Goal: Transaction & Acquisition: Purchase product/service

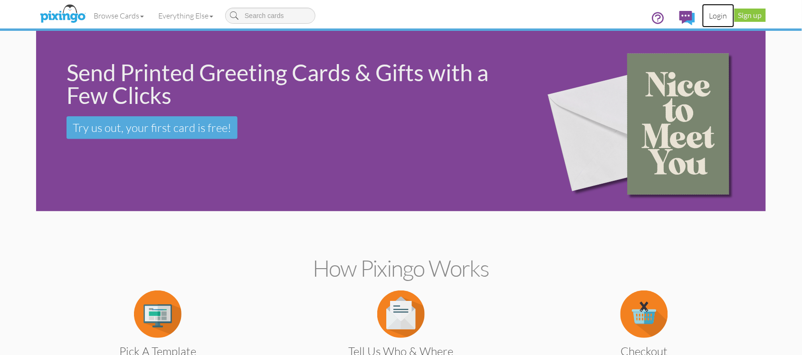
click at [718, 15] on link "Login" at bounding box center [718, 16] width 32 height 24
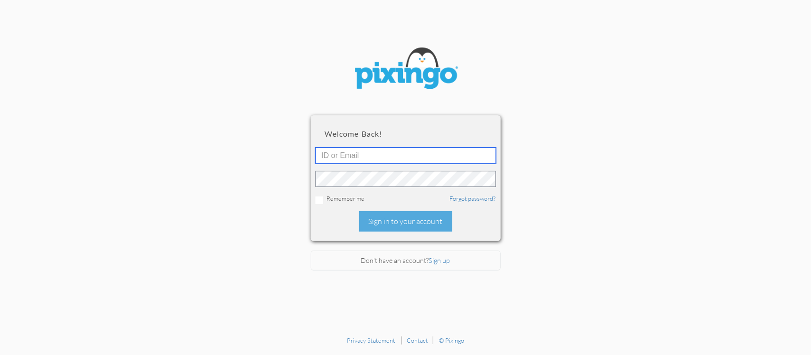
type input "R9424"
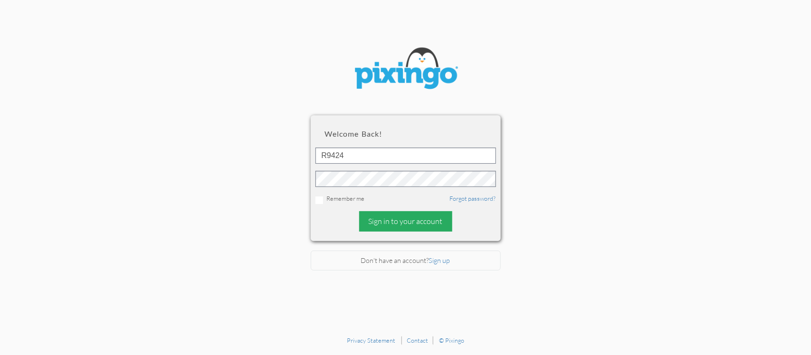
click at [392, 224] on div "Sign in to your account" at bounding box center [405, 221] width 93 height 20
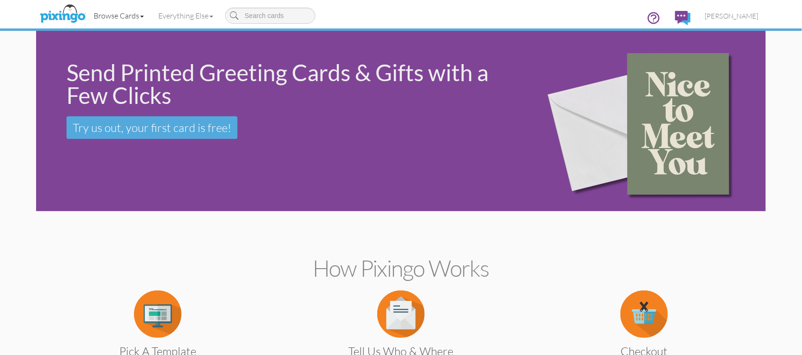
click at [109, 14] on link "Browse Cards" at bounding box center [118, 16] width 65 height 24
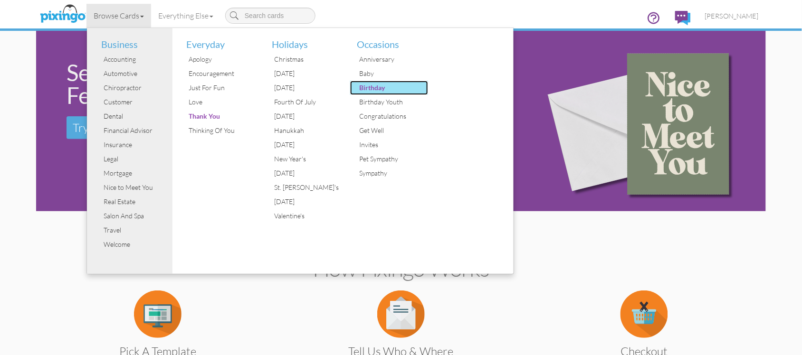
click at [361, 83] on div "Birthday" at bounding box center [392, 88] width 71 height 14
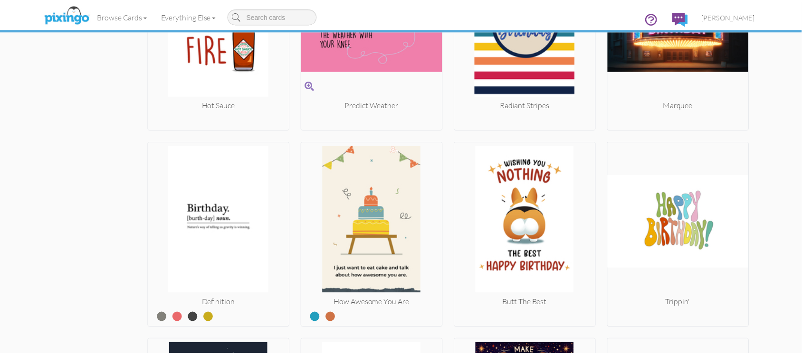
scroll to position [890, 0]
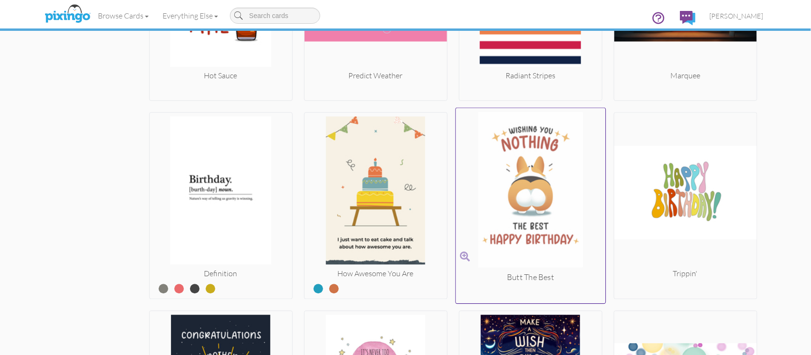
click at [523, 217] on img at bounding box center [530, 192] width 150 height 160
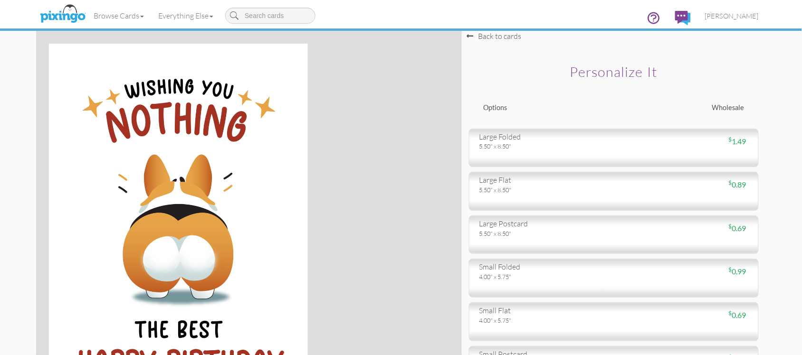
click at [510, 140] on div "large folded" at bounding box center [543, 137] width 128 height 11
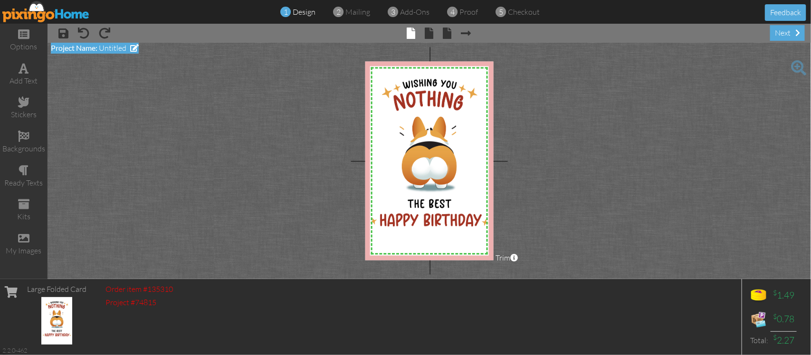
click at [69, 44] on span "Project Name:" at bounding box center [74, 47] width 47 height 9
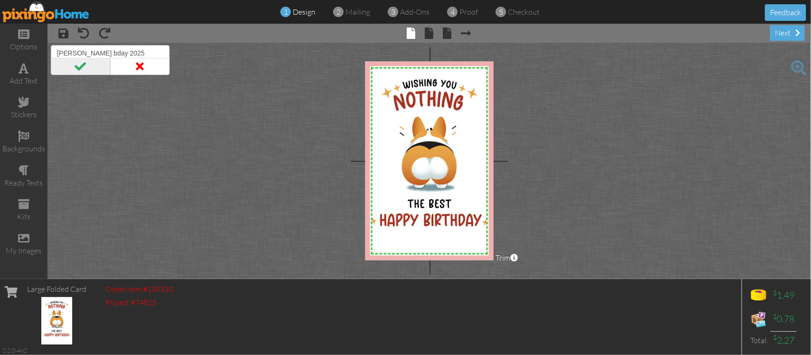
type input "[PERSON_NAME] bday 2025"
click at [69, 64] on span at bounding box center [80, 66] width 59 height 17
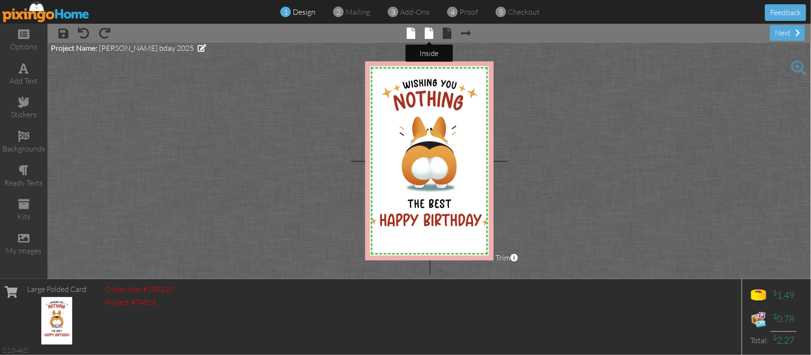
click at [427, 34] on span at bounding box center [429, 33] width 9 height 11
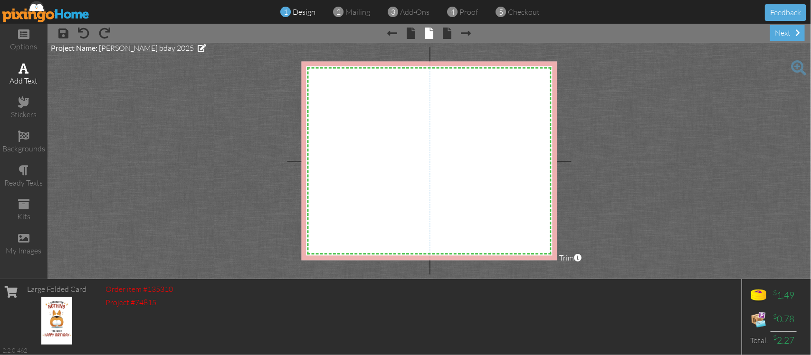
click at [24, 64] on span at bounding box center [24, 68] width 10 height 11
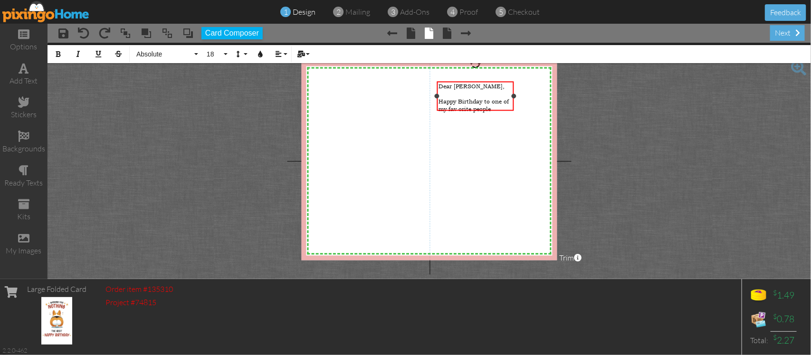
click at [458, 104] on span "Happy Birthday to one of my fav orite people" at bounding box center [473, 105] width 70 height 15
drag, startPoint x: 491, startPoint y: 104, endPoint x: 514, endPoint y: 105, distance: 23.8
click at [492, 103] on div "Happy Birthday to one of my favorite people" at bounding box center [475, 105] width 74 height 15
drag, startPoint x: 511, startPoint y: 95, endPoint x: 547, endPoint y: 92, distance: 35.8
click at [547, 92] on div "Dear [PERSON_NAME], ​ Happy Birthday to one of my favorite people ×" at bounding box center [493, 95] width 113 height 29
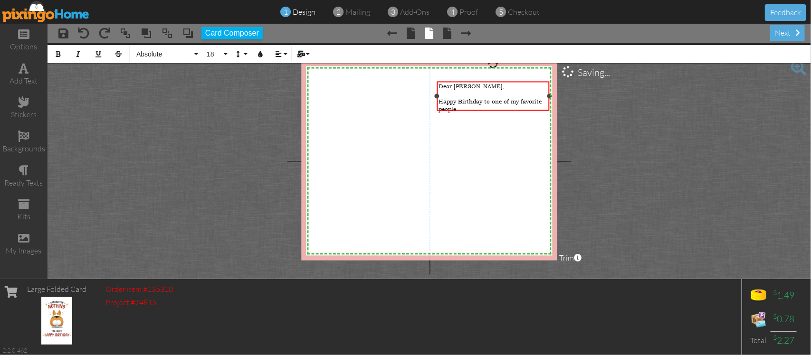
click at [467, 106] on div "Happy Birthday to one of my favorite people" at bounding box center [492, 105] width 109 height 15
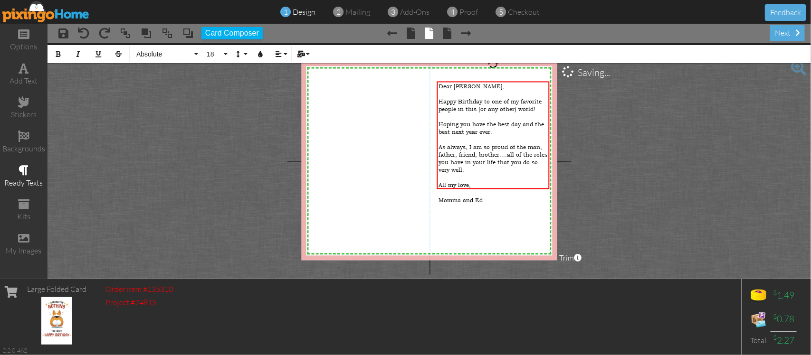
click at [23, 165] on span at bounding box center [24, 170] width 10 height 11
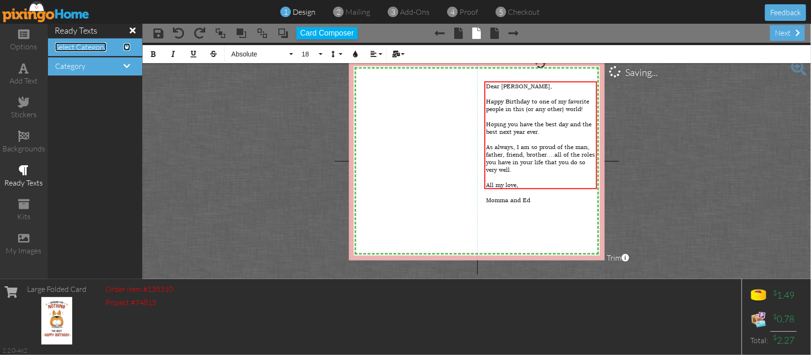
click at [84, 42] on span "Select Category" at bounding box center [80, 46] width 51 height 9
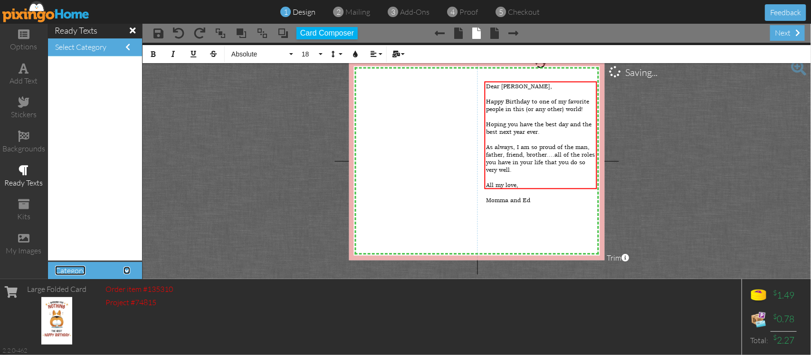
click at [123, 267] on span at bounding box center [126, 271] width 7 height 8
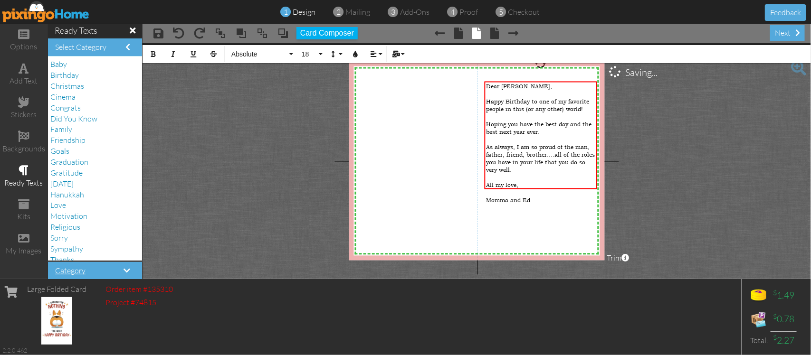
click at [69, 67] on div "Baby" at bounding box center [94, 64] width 89 height 11
click at [67, 74] on span "Birthday" at bounding box center [64, 74] width 28 height 9
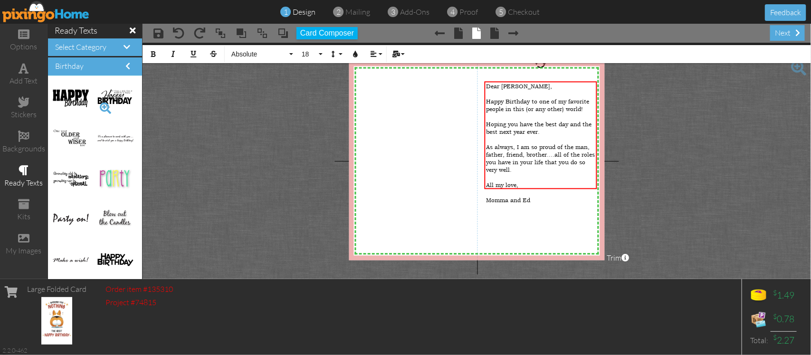
click at [98, 104] on span at bounding box center [105, 108] width 16 height 16
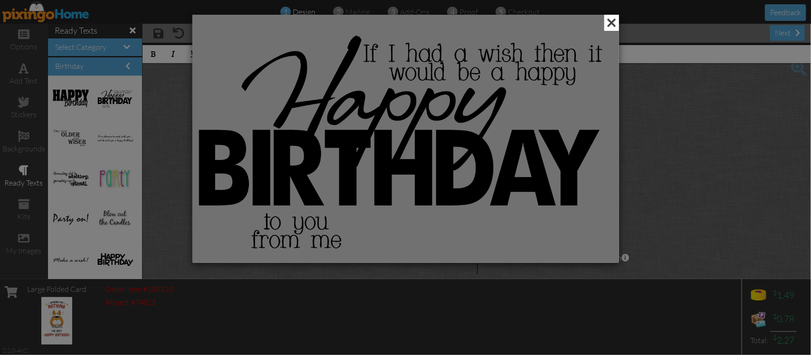
click at [613, 19] on span at bounding box center [611, 23] width 15 height 16
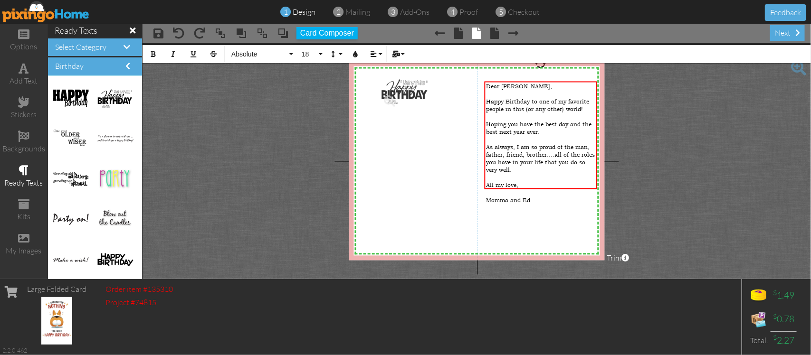
drag, startPoint x: 104, startPoint y: 98, endPoint x: 397, endPoint y: 91, distance: 293.1
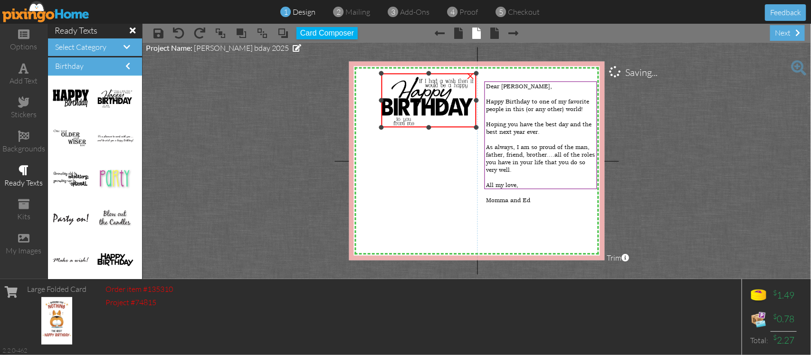
drag, startPoint x: 443, startPoint y: 108, endPoint x: 449, endPoint y: 126, distance: 18.5
click at [449, 126] on div "×" at bounding box center [428, 101] width 94 height 54
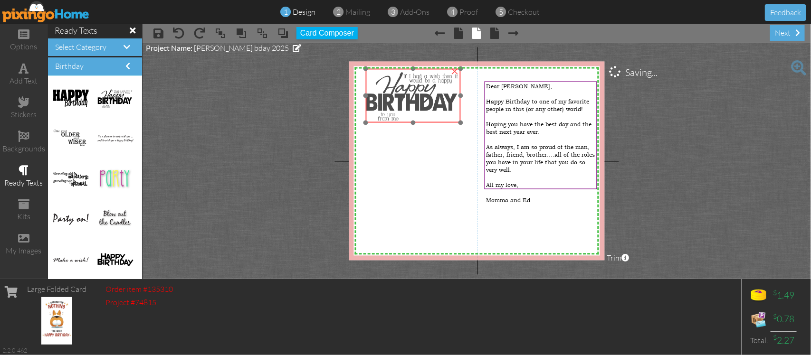
drag, startPoint x: 433, startPoint y: 104, endPoint x: 417, endPoint y: 99, distance: 16.4
click at [417, 99] on img at bounding box center [413, 96] width 94 height 54
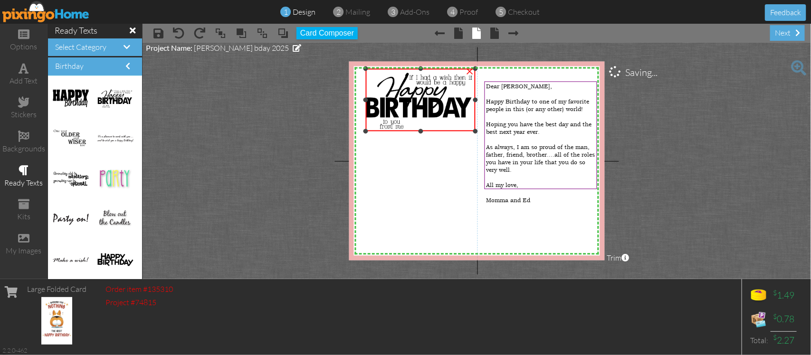
drag, startPoint x: 460, startPoint y: 123, endPoint x: 462, endPoint y: 131, distance: 8.9
click at [462, 131] on div "×" at bounding box center [421, 100] width 110 height 63
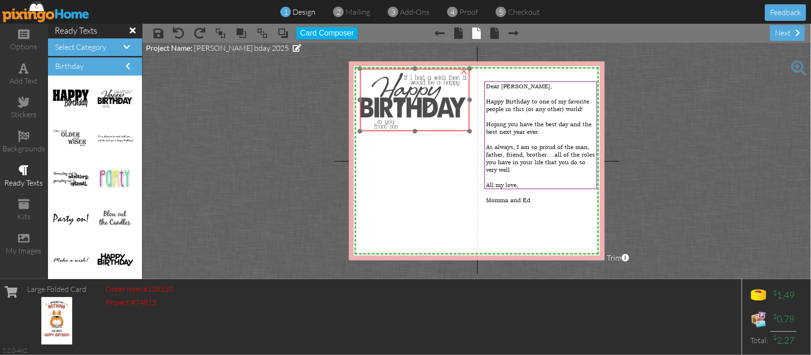
drag, startPoint x: 433, startPoint y: 120, endPoint x: 427, endPoint y: 121, distance: 5.8
click at [427, 121] on img at bounding box center [415, 100] width 110 height 63
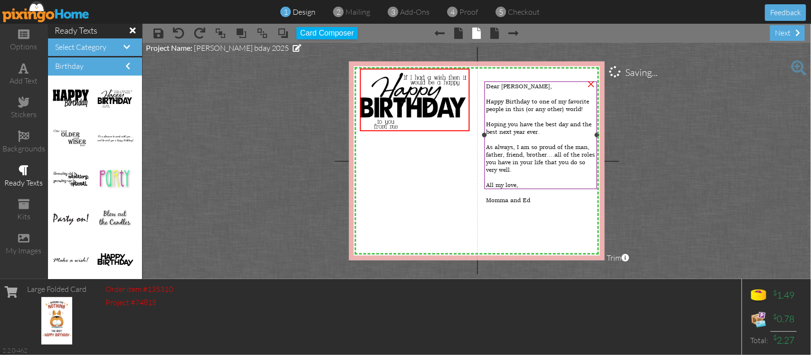
click at [497, 93] on div at bounding box center [540, 95] width 109 height 8
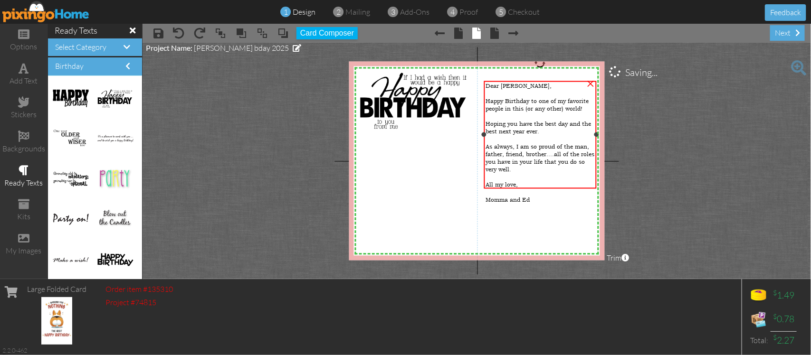
click at [485, 87] on span "Dear [PERSON_NAME]," at bounding box center [518, 87] width 66 height 8
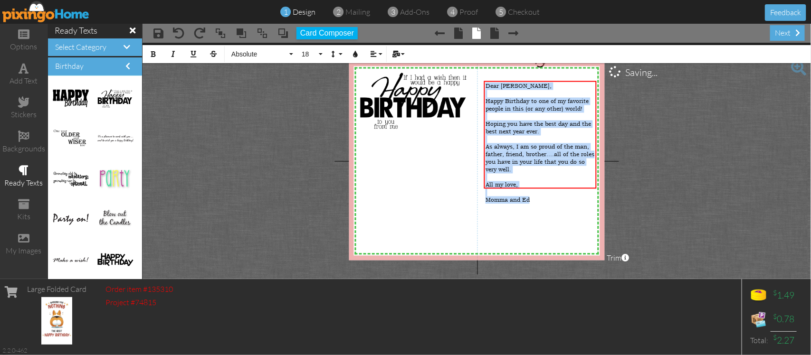
drag, startPoint x: 485, startPoint y: 85, endPoint x: 468, endPoint y: 174, distance: 90.0
click at [546, 191] on div "X X X X X X X X X X X X X X X X X X X X X X X X X X X X X X X X X X X X X X X X…" at bounding box center [477, 161] width 256 height 199
click at [319, 53] on button "18" at bounding box center [311, 54] width 28 height 18
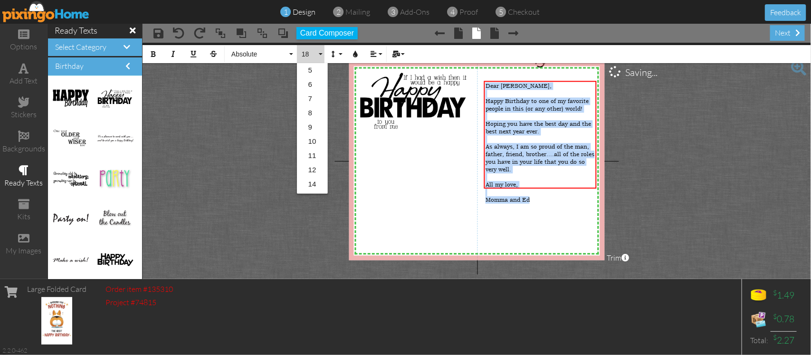
scroll to position [84, 0]
click at [320, 154] on link "22" at bounding box center [312, 157] width 31 height 14
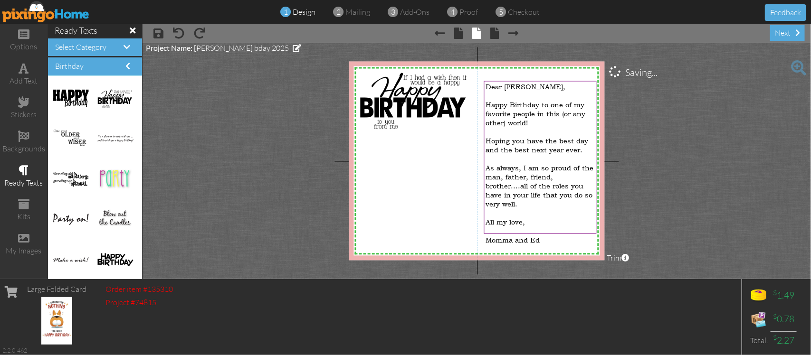
click at [319, 153] on project-studio-wrapper "X X X X X X X X X X X X X X X X X X X X X X X X X X X X X X X X X X X X X X X X…" at bounding box center [476, 161] width 668 height 236
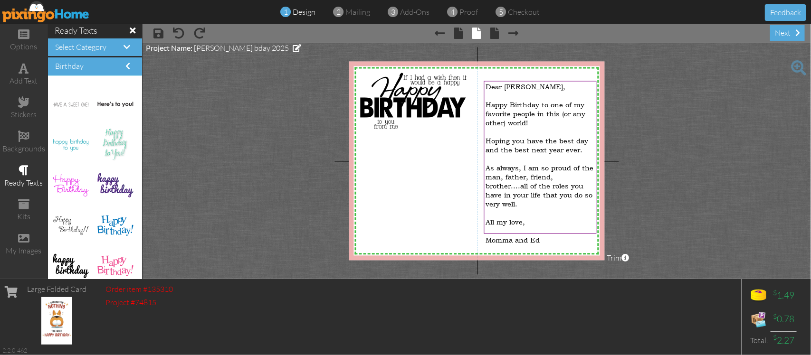
scroll to position [1614, 0]
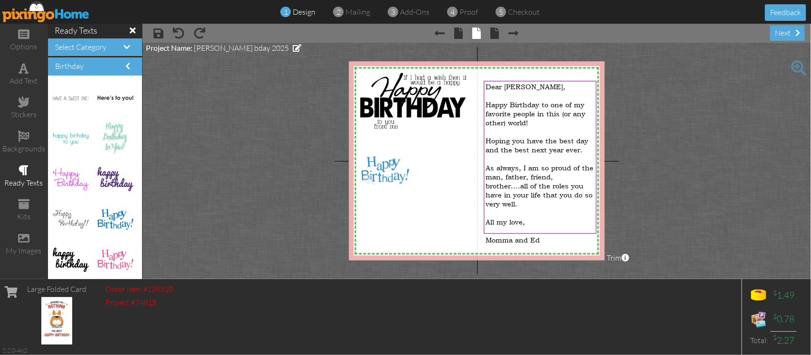
drag, startPoint x: 101, startPoint y: 217, endPoint x: 374, endPoint y: 167, distance: 277.6
drag, startPoint x: 104, startPoint y: 96, endPoint x: 415, endPoint y: 201, distance: 328.1
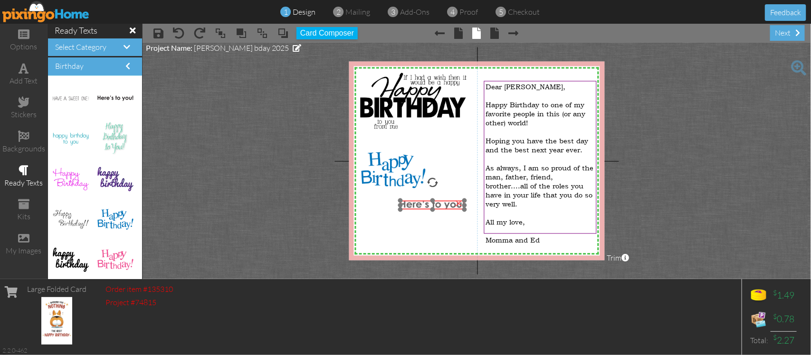
drag, startPoint x: 434, startPoint y: 189, endPoint x: 430, endPoint y: 207, distance: 18.0
click at [431, 206] on img at bounding box center [432, 205] width 64 height 9
click at [499, 29] on span at bounding box center [495, 33] width 9 height 11
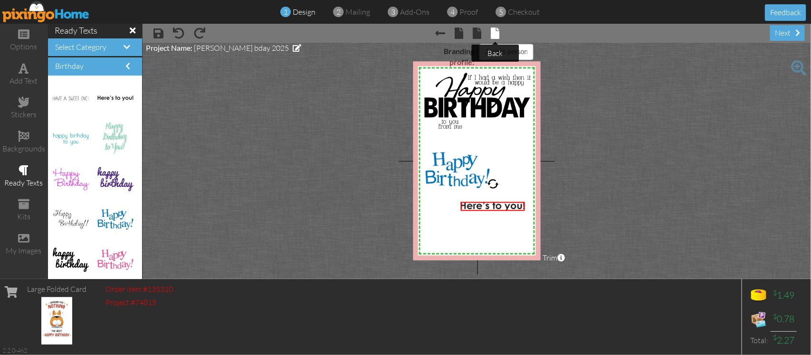
select select "object:1585"
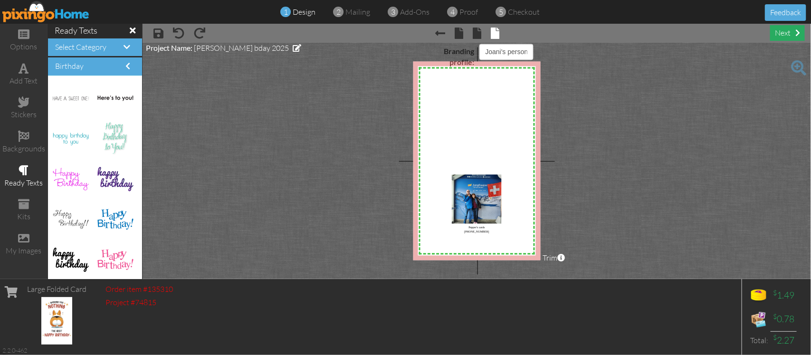
click at [794, 32] on div "next" at bounding box center [787, 33] width 35 height 16
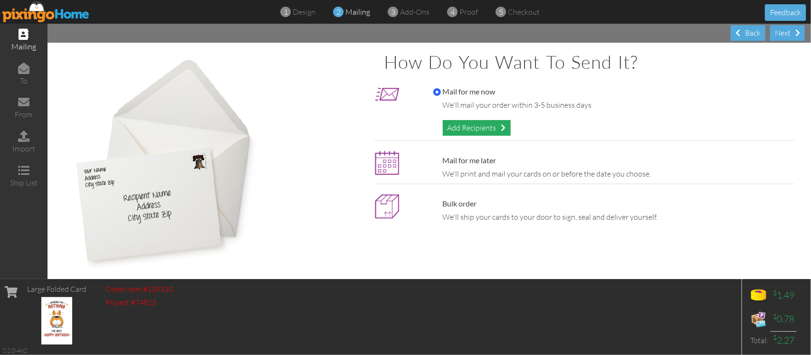
click at [446, 125] on div "Add Recipients" at bounding box center [477, 128] width 68 height 16
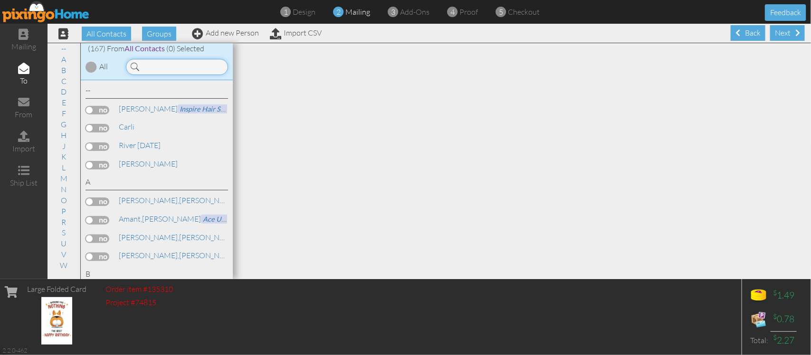
click at [155, 64] on input at bounding box center [177, 67] width 102 height 16
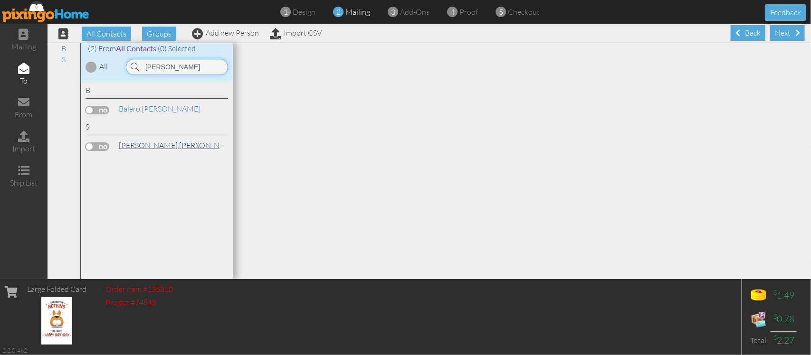
type input "[PERSON_NAME]"
click at [124, 146] on span "[PERSON_NAME]," at bounding box center [149, 145] width 60 height 9
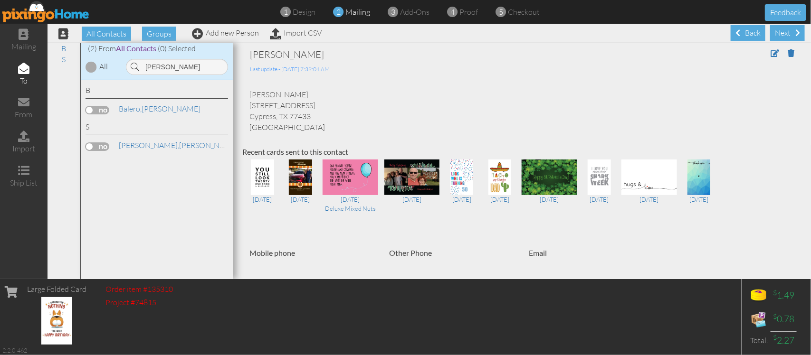
click at [90, 145] on label at bounding box center [97, 146] width 24 height 9
click at [0, 0] on input "checkbox" at bounding box center [0, 0] width 0 height 0
click at [770, 55] on span at bounding box center [774, 53] width 9 height 8
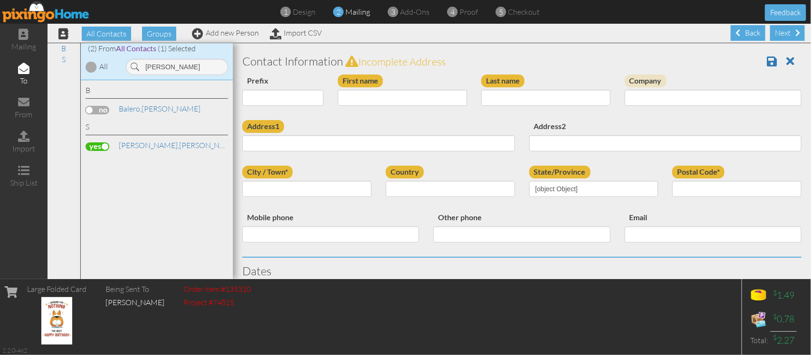
type input "[PERSON_NAME]"
type input "[STREET_ADDRESS]"
type input "Cypress"
type input "77433"
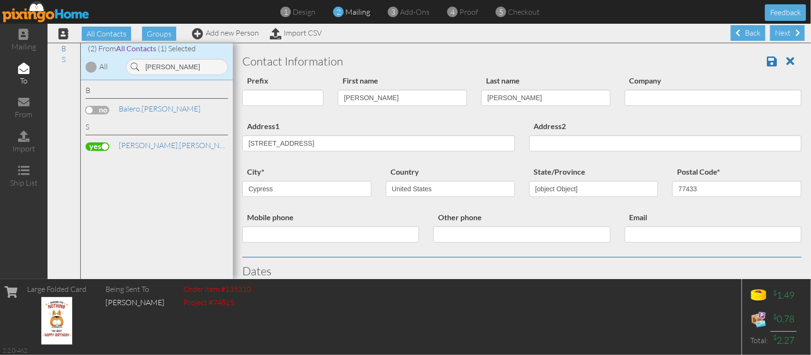
select select "object:2305"
select select "object:2550"
click at [349, 139] on input "[STREET_ADDRESS]" at bounding box center [378, 143] width 273 height 16
type input "16719 Thorn Cypress"
click at [696, 189] on input "77433" at bounding box center [736, 189] width 129 height 16
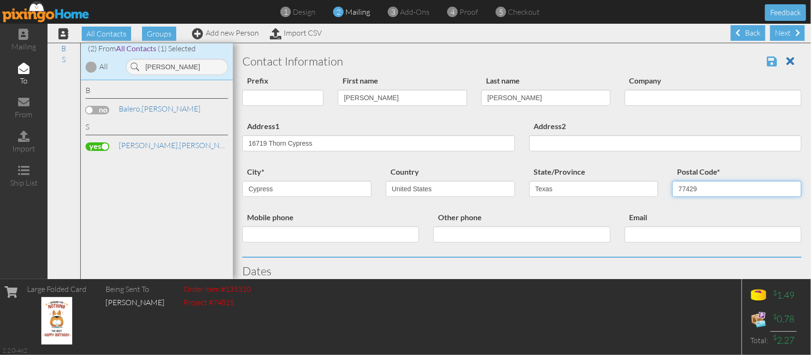
type input "77429"
click at [766, 62] on span at bounding box center [771, 61] width 10 height 11
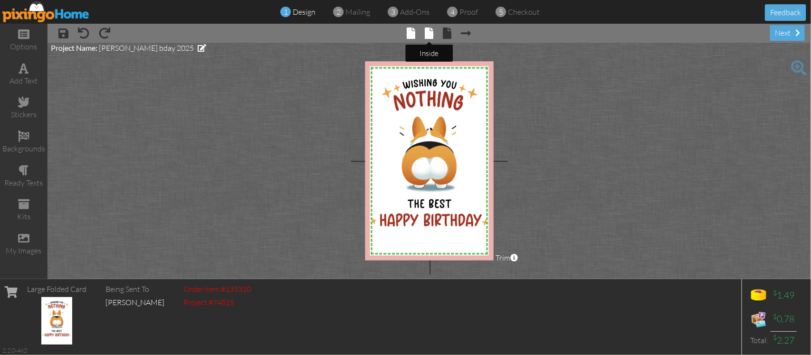
click at [428, 32] on span at bounding box center [429, 33] width 9 height 11
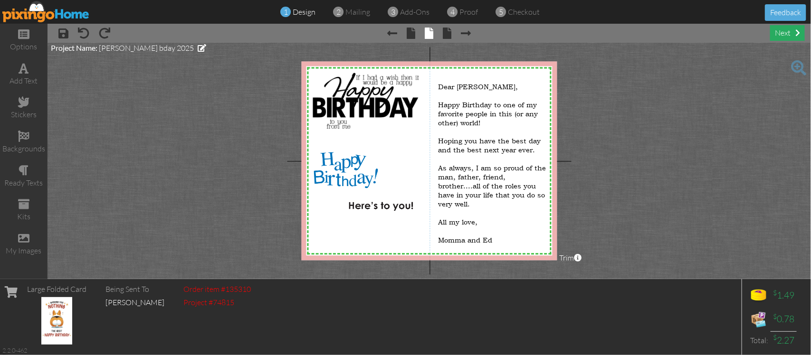
click at [792, 27] on div "next" at bounding box center [787, 33] width 35 height 16
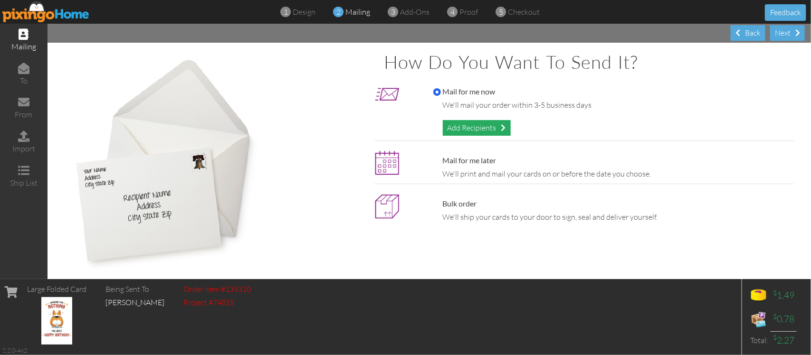
click at [466, 125] on div "Add Recipients" at bounding box center [477, 128] width 68 height 16
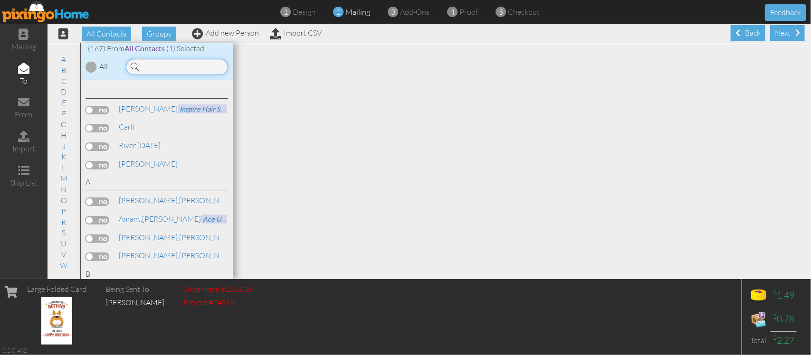
click at [158, 61] on input at bounding box center [177, 67] width 102 height 16
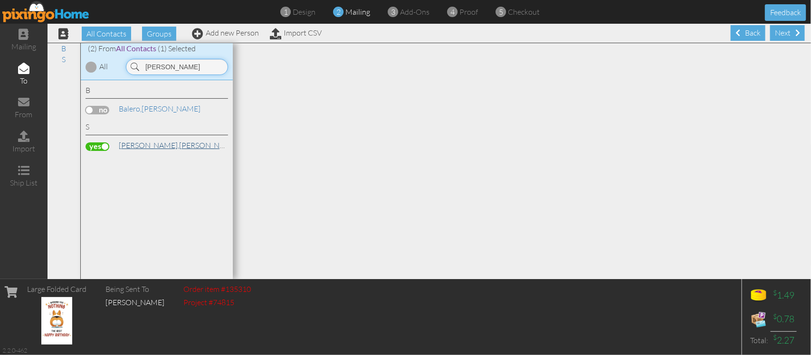
type input "[PERSON_NAME]"
click at [127, 148] on span "[PERSON_NAME]," at bounding box center [149, 145] width 60 height 9
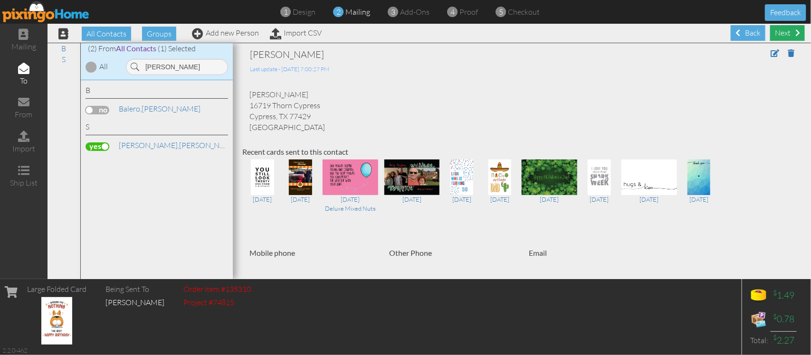
click at [772, 31] on div "Next" at bounding box center [787, 33] width 35 height 16
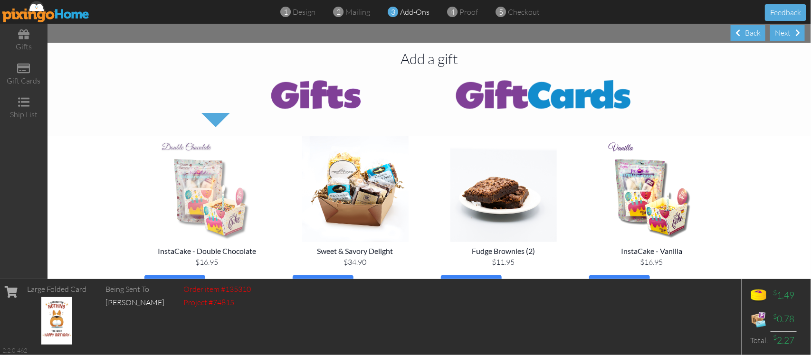
click at [194, 198] on img at bounding box center [207, 189] width 133 height 106
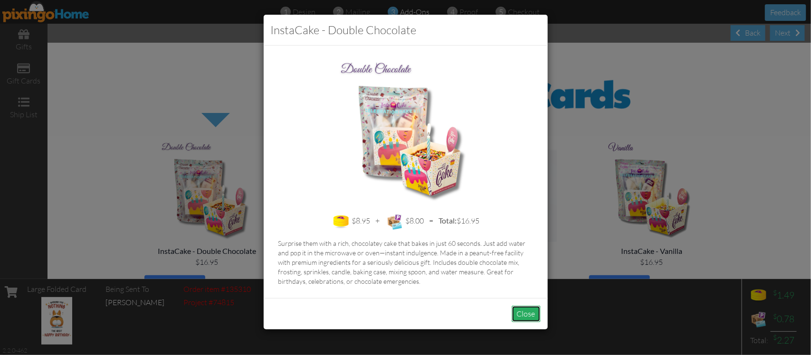
click at [523, 309] on button "Close" at bounding box center [525, 314] width 29 height 17
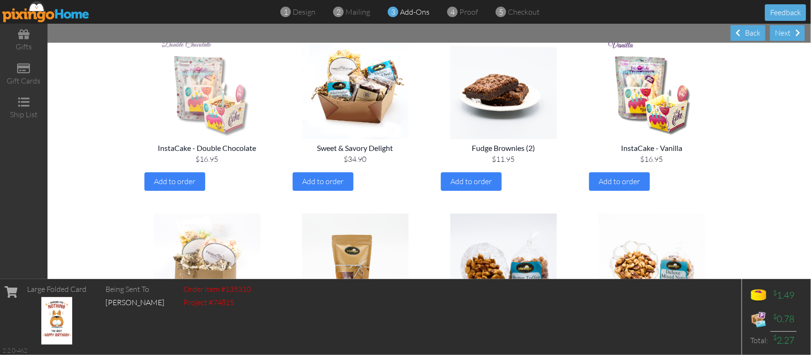
scroll to position [119, 0]
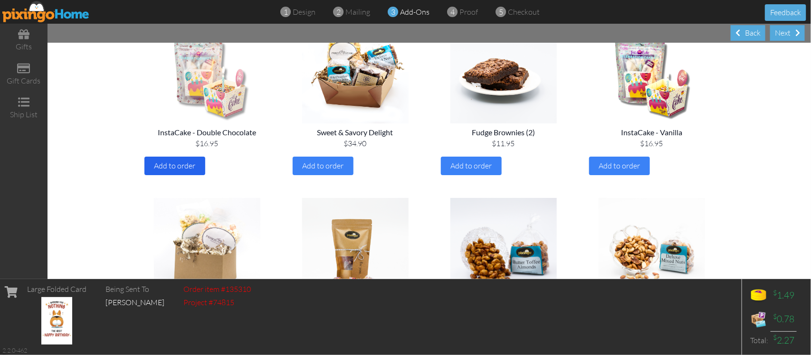
click at [170, 164] on span "Add to order" at bounding box center [174, 165] width 41 height 9
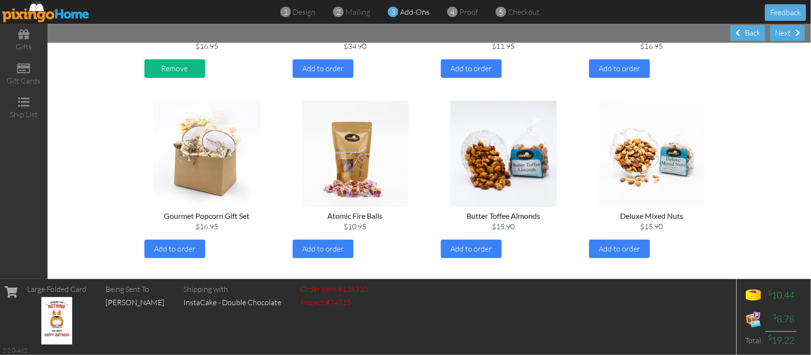
scroll to position [178, 0]
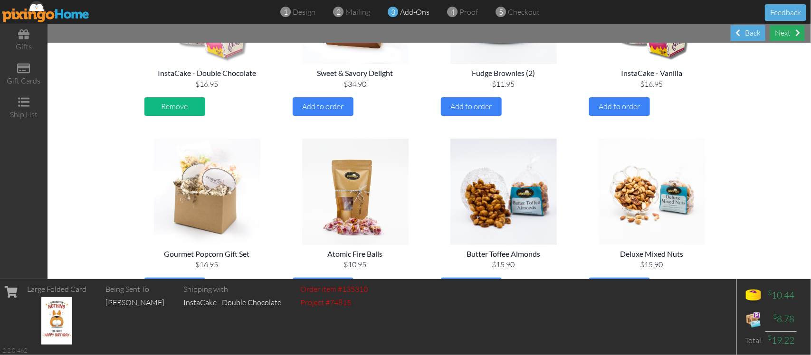
click at [784, 30] on div "Next" at bounding box center [787, 33] width 35 height 16
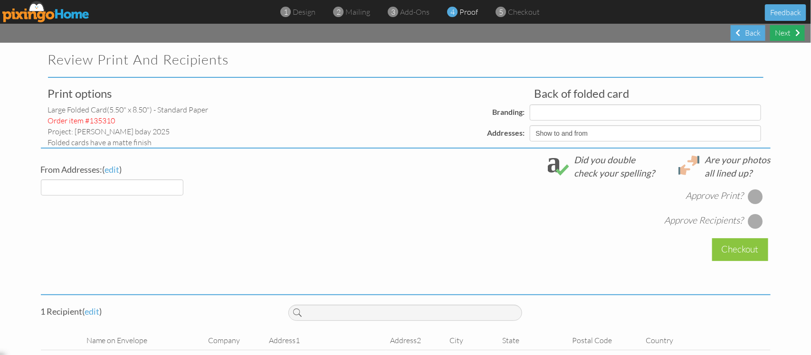
select select "object:944"
select select "object:945"
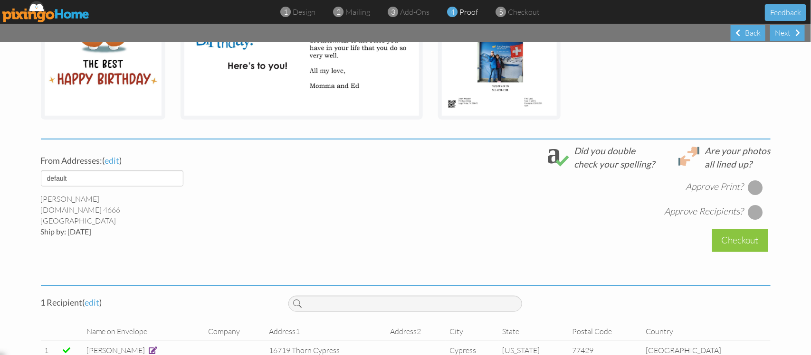
scroll to position [281, 0]
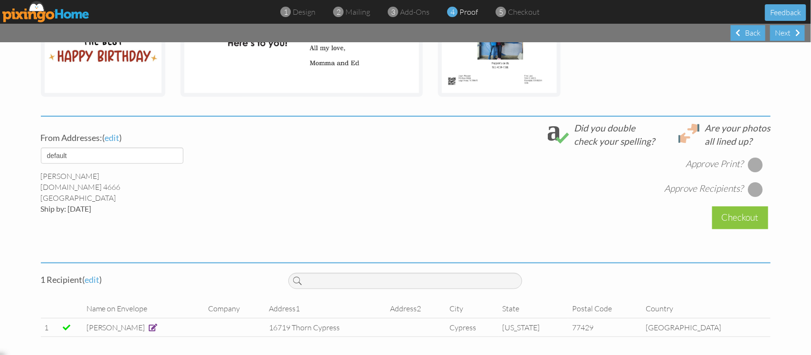
click at [754, 163] on div at bounding box center [754, 164] width 15 height 15
click at [751, 192] on div at bounding box center [754, 189] width 15 height 15
click at [738, 215] on div "Checkout" at bounding box center [740, 218] width 56 height 22
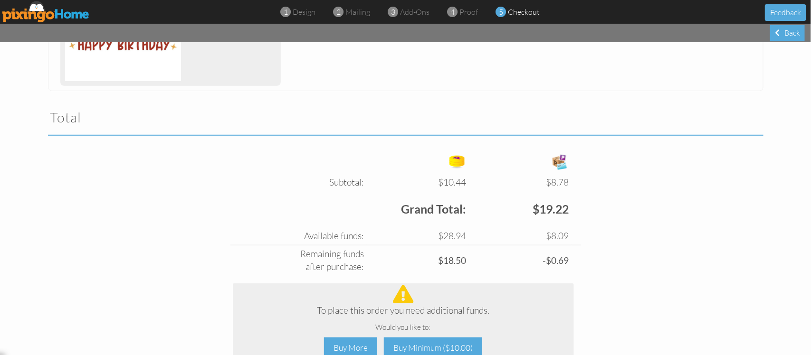
scroll to position [297, 0]
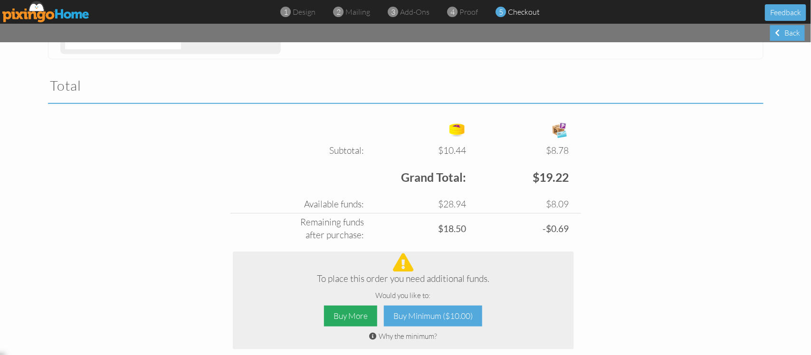
click at [338, 312] on div "Buy More" at bounding box center [350, 316] width 53 height 21
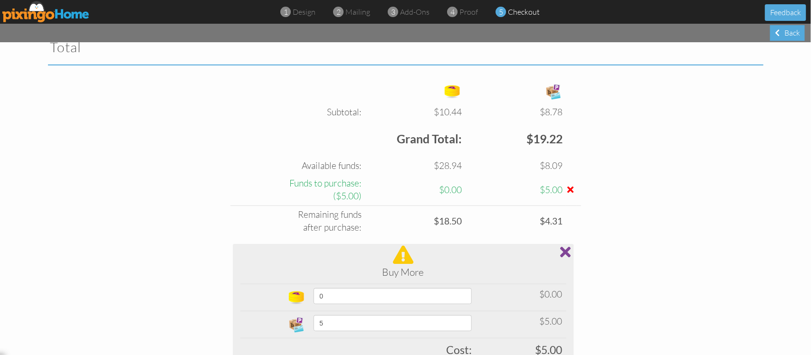
scroll to position [356, 0]
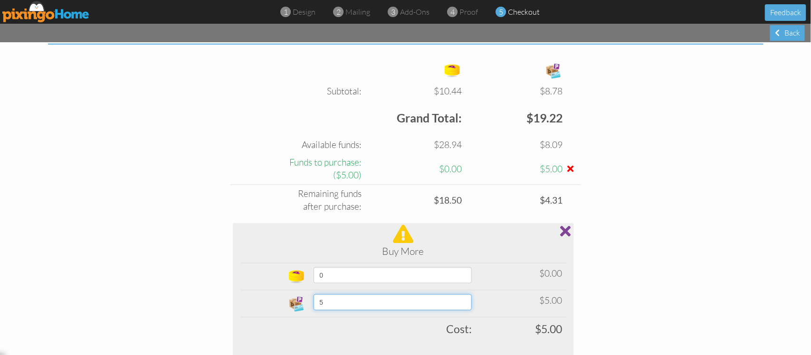
click at [468, 303] on select "5 10 15 20 25 30 35 40 45 50 60 70 80 90 100 200 300 400 500 1000 1500 2000 250…" at bounding box center [392, 302] width 159 height 16
select select "number:20"
click at [313, 295] on select "5 10 15 20 25 30 35 40 45 50 60 70 80 90 100 200 300 400 500 1000 1500 2000 250…" at bounding box center [392, 302] width 159 height 16
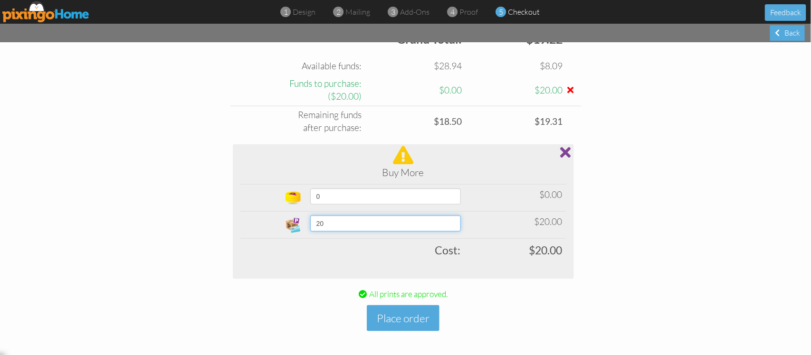
scroll to position [437, 0]
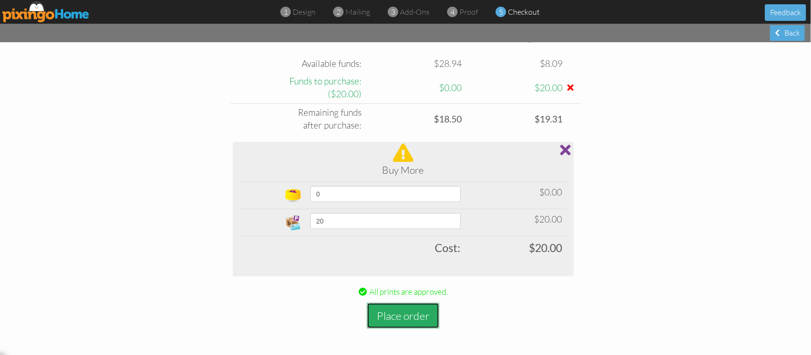
click at [393, 314] on button "Place order" at bounding box center [403, 316] width 73 height 26
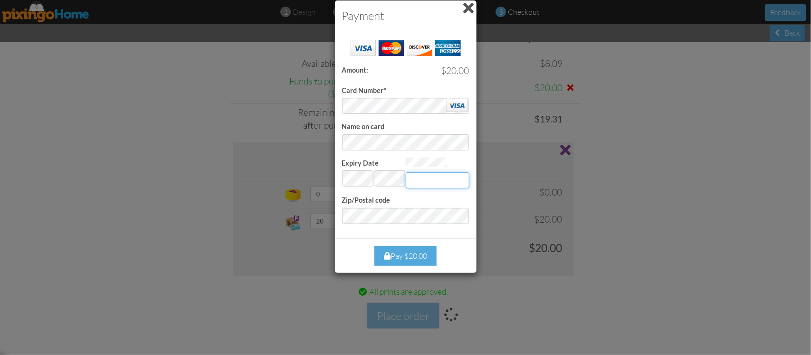
click at [430, 179] on input "Expiry Date" at bounding box center [438, 180] width 64 height 16
type input "650"
click at [424, 257] on div "Pay $20.00" at bounding box center [405, 256] width 62 height 20
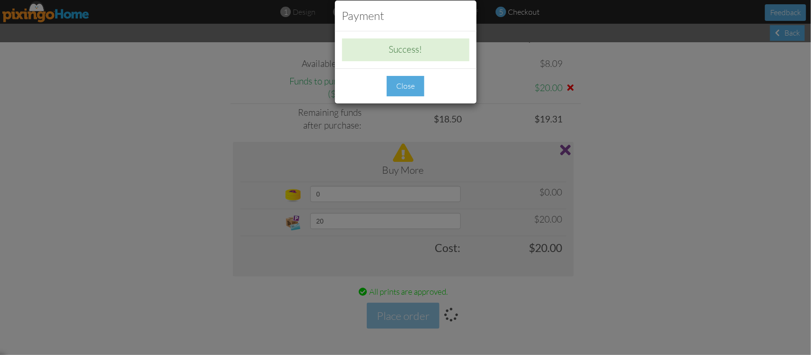
click at [402, 81] on div "Close" at bounding box center [406, 86] width 38 height 20
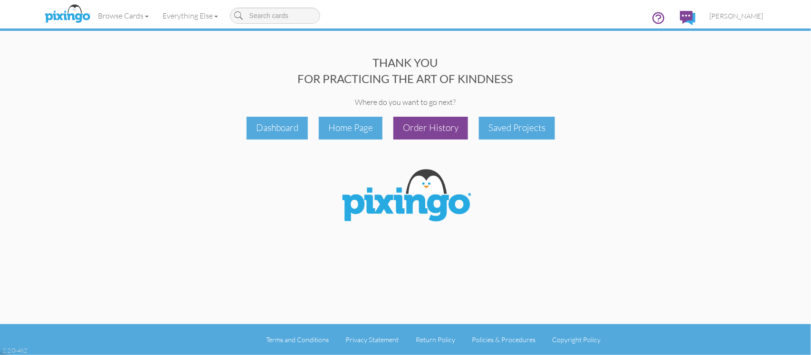
click at [443, 123] on div "Order History" at bounding box center [430, 128] width 75 height 22
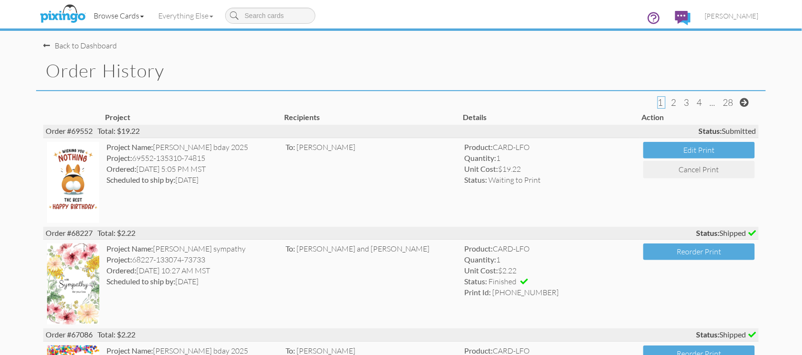
click at [107, 13] on link "Browse Cards" at bounding box center [118, 16] width 65 height 24
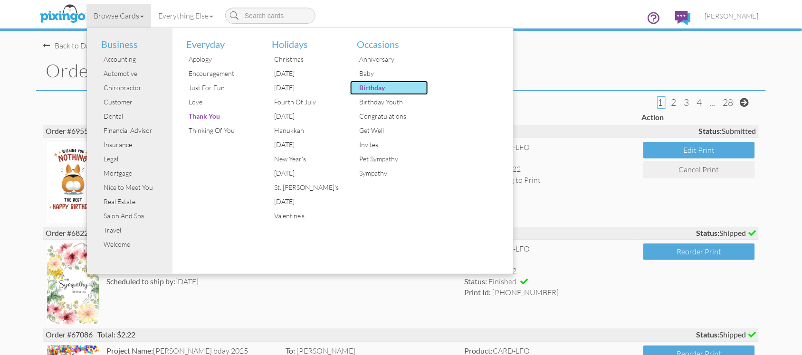
click at [366, 84] on div "Birthday" at bounding box center [392, 88] width 71 height 14
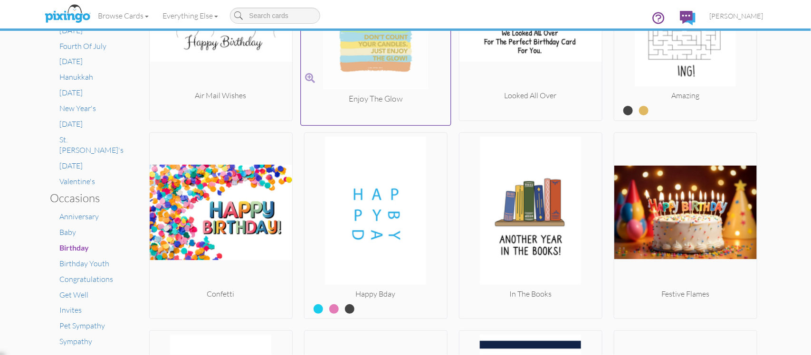
scroll to position [475, 0]
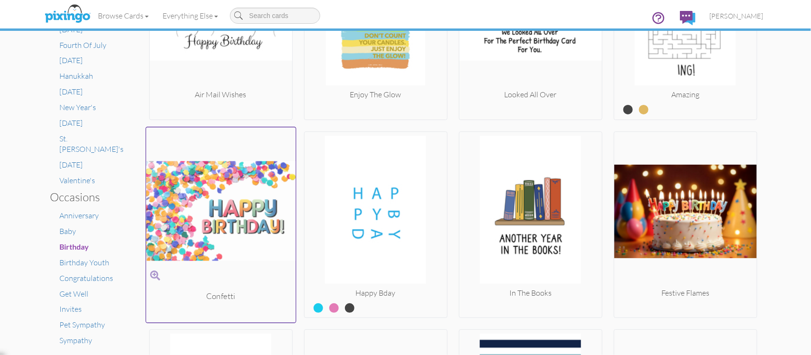
click at [197, 225] on img at bounding box center [221, 211] width 150 height 160
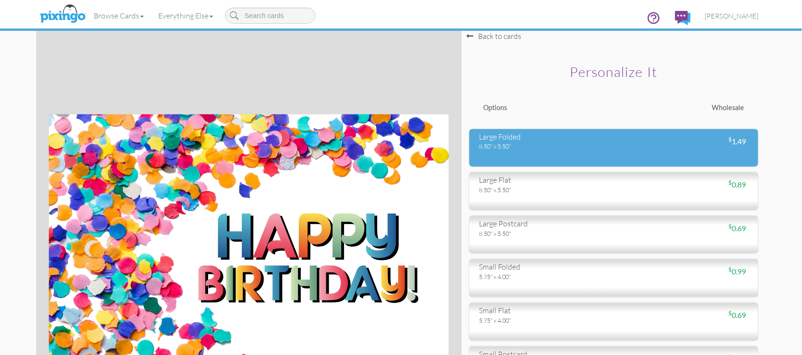
click at [490, 139] on div "large folded" at bounding box center [543, 137] width 128 height 11
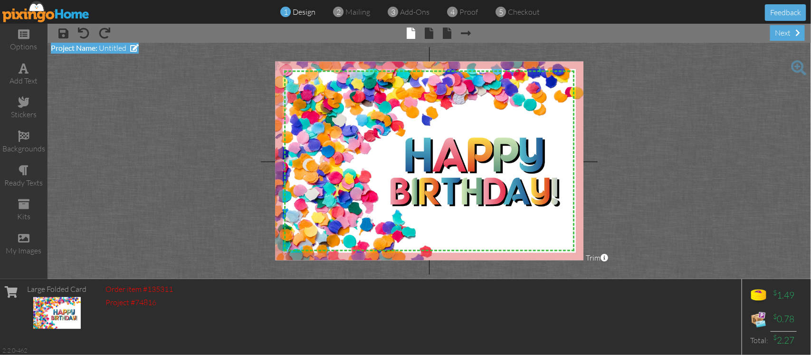
click at [76, 47] on span "Project Name:" at bounding box center [74, 47] width 47 height 9
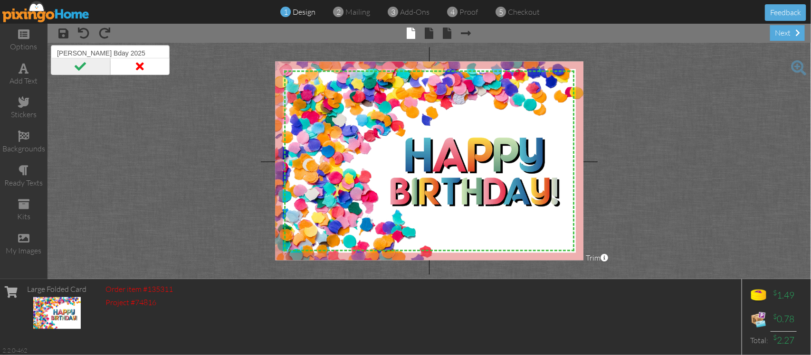
type input "Irelynn Bday 2025"
click at [75, 62] on span at bounding box center [80, 66] width 59 height 17
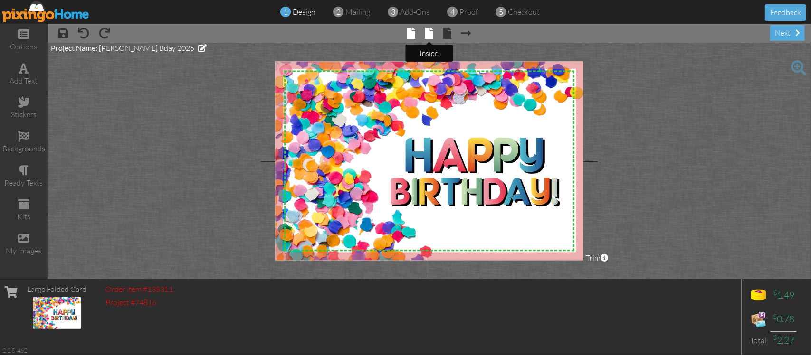
click at [430, 29] on span at bounding box center [429, 33] width 9 height 11
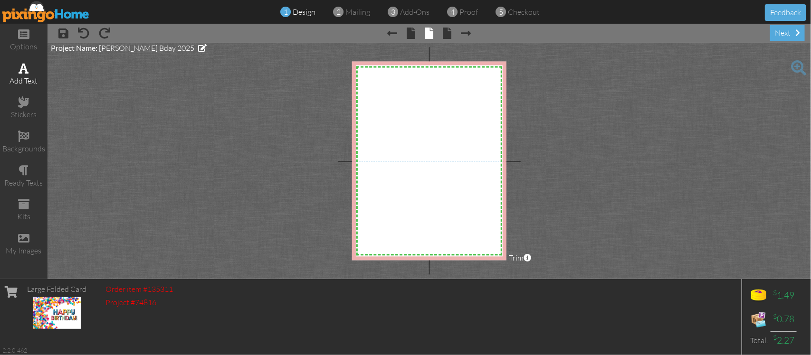
click at [21, 66] on span at bounding box center [24, 68] width 10 height 11
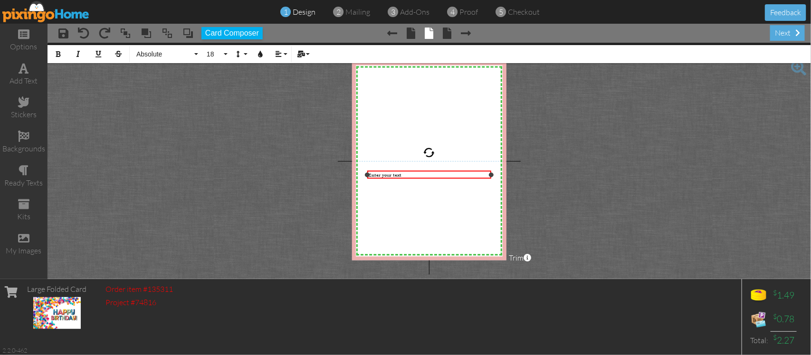
click at [407, 174] on div "Enter your text" at bounding box center [429, 175] width 122 height 6
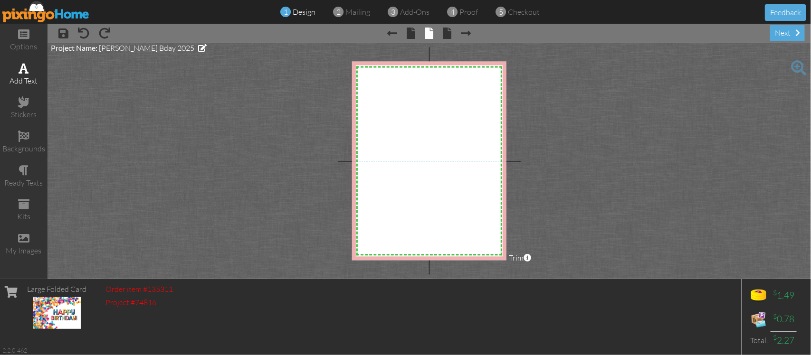
click at [23, 69] on span at bounding box center [24, 68] width 10 height 11
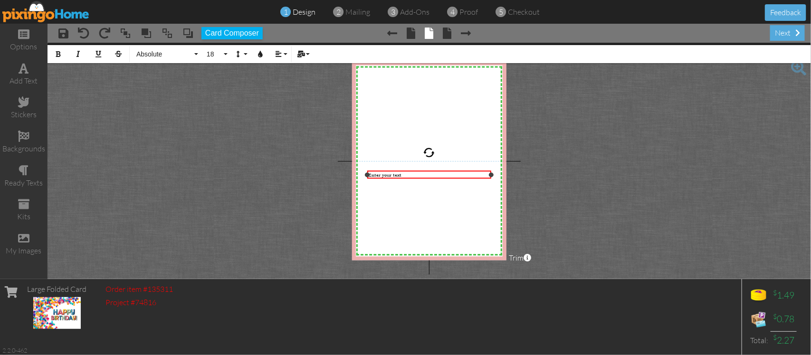
click at [412, 175] on div "Enter your text" at bounding box center [429, 175] width 122 height 6
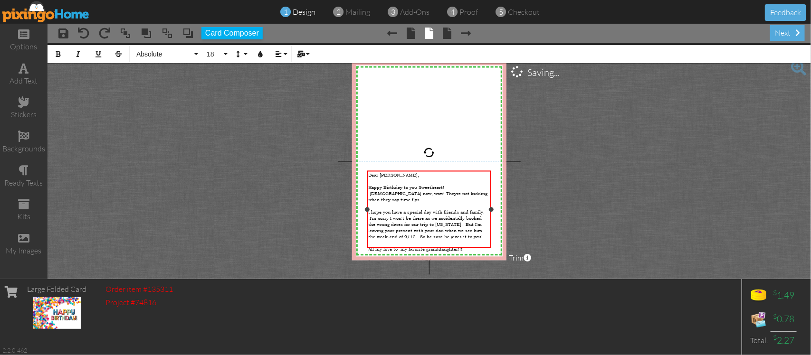
click at [391, 191] on span "Happy Birthday to you Sweetheart! 17 years old now, wow! Theyre not kidding whe…" at bounding box center [427, 194] width 119 height 19
click at [473, 190] on span "Happy Birthday to you Sweetheart! 17 years old now, wow! They're not kidding wh…" at bounding box center [428, 194] width 120 height 19
click at [784, 28] on div "next" at bounding box center [787, 33] width 35 height 16
click at [60, 33] on span at bounding box center [63, 33] width 10 height 11
click at [793, 29] on div "next" at bounding box center [787, 33] width 35 height 16
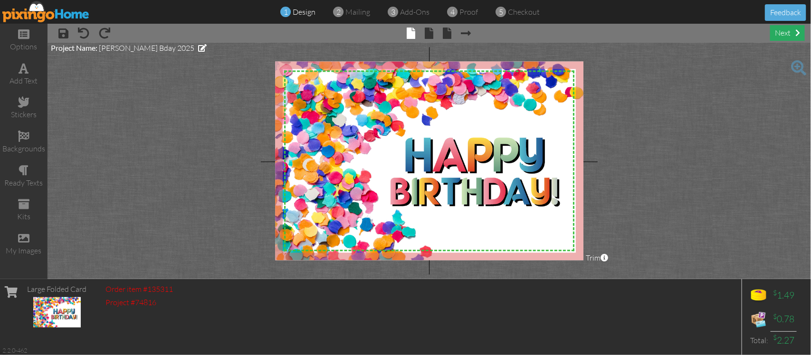
click at [785, 29] on div "next" at bounding box center [787, 33] width 35 height 16
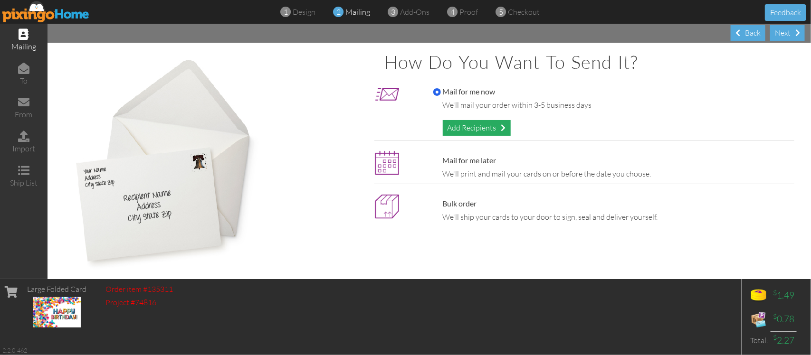
click at [471, 126] on div "Add Recipients" at bounding box center [477, 128] width 68 height 16
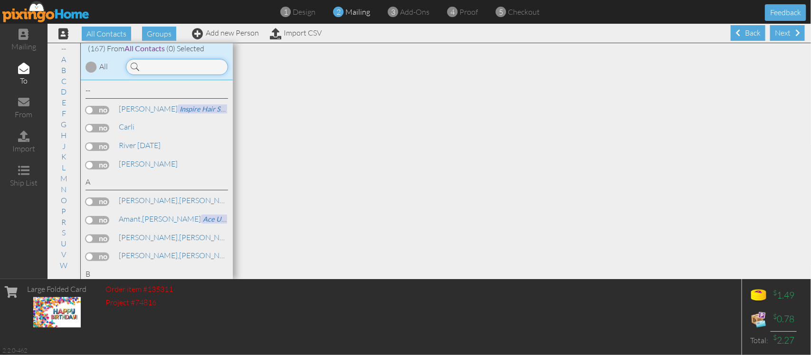
click at [158, 69] on input at bounding box center [177, 67] width 102 height 16
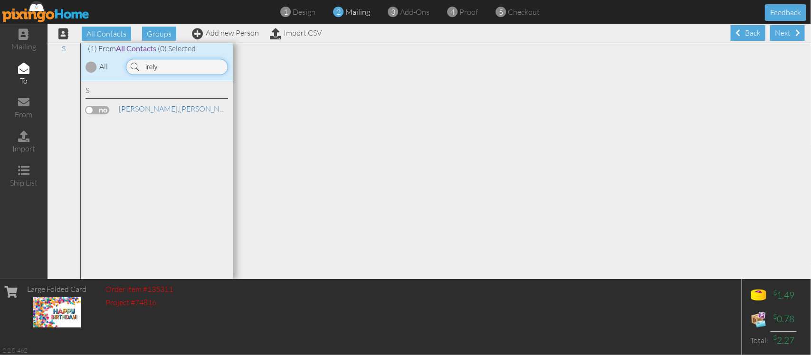
type input "irely"
click at [86, 110] on label at bounding box center [97, 110] width 24 height 9
click at [0, 0] on input "checkbox" at bounding box center [0, 0] width 0 height 0
click at [153, 109] on link "Scott, Irelynn" at bounding box center [178, 108] width 121 height 11
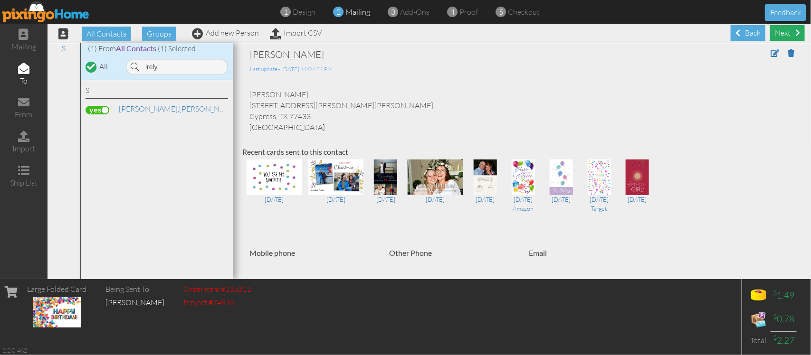
click at [772, 28] on div "Next" at bounding box center [787, 33] width 35 height 16
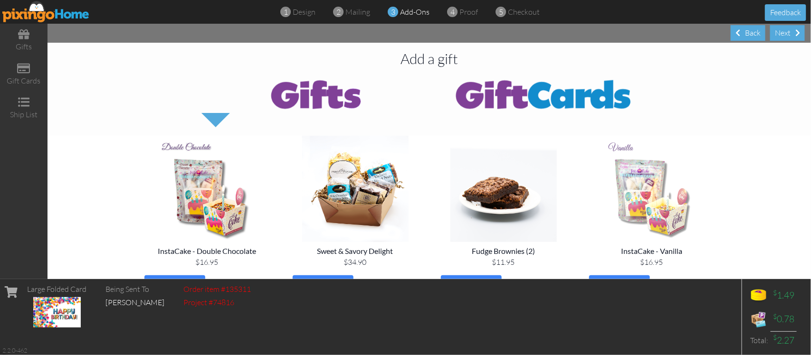
click at [637, 199] on img at bounding box center [651, 189] width 133 height 106
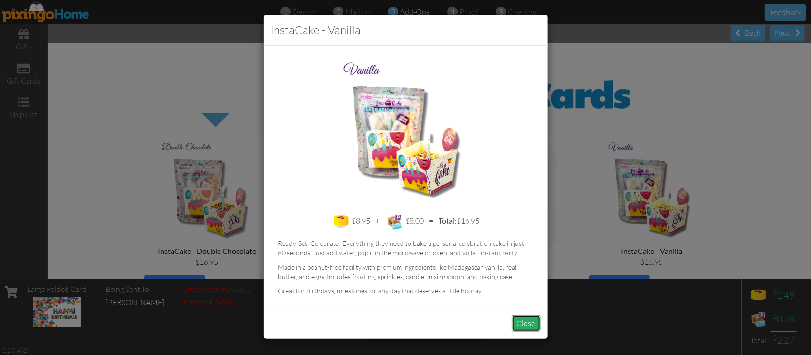
click at [519, 325] on button "Close" at bounding box center [525, 323] width 29 height 17
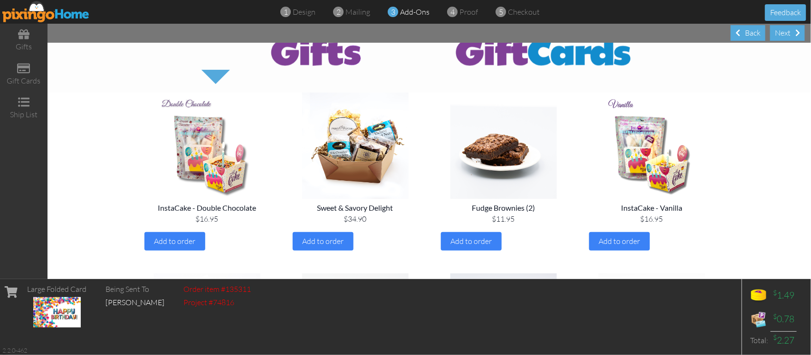
scroll to position [119, 0]
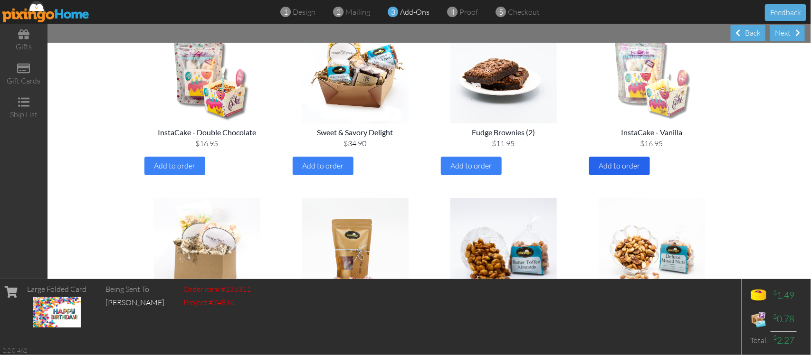
click at [618, 163] on span "Add to order" at bounding box center [618, 165] width 41 height 9
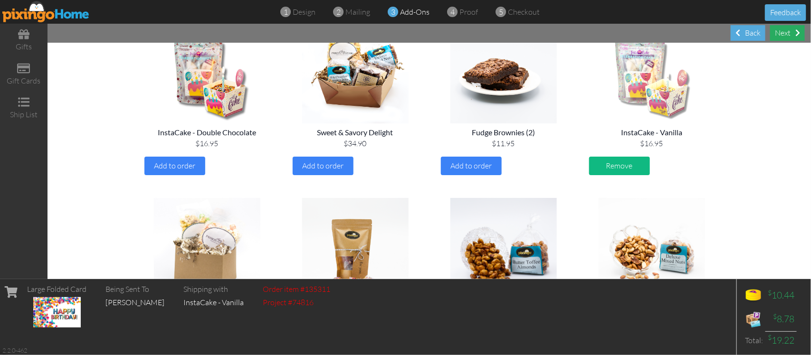
click at [788, 28] on div "Next" at bounding box center [787, 33] width 35 height 16
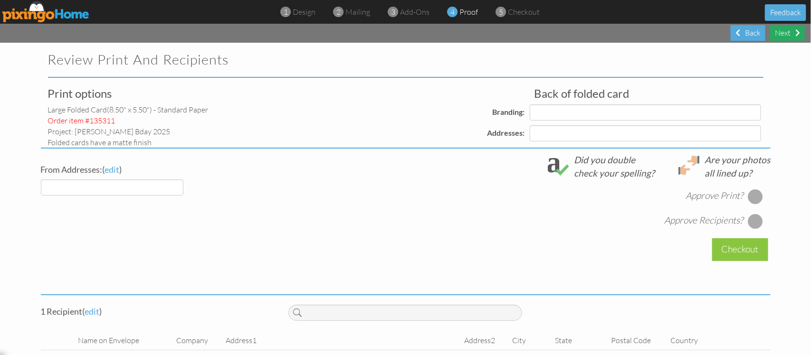
select select "object:870"
select select "object:874"
select select "object:875"
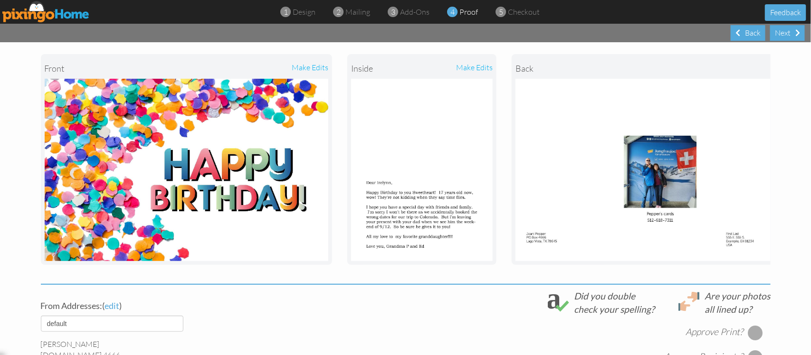
scroll to position [119, 0]
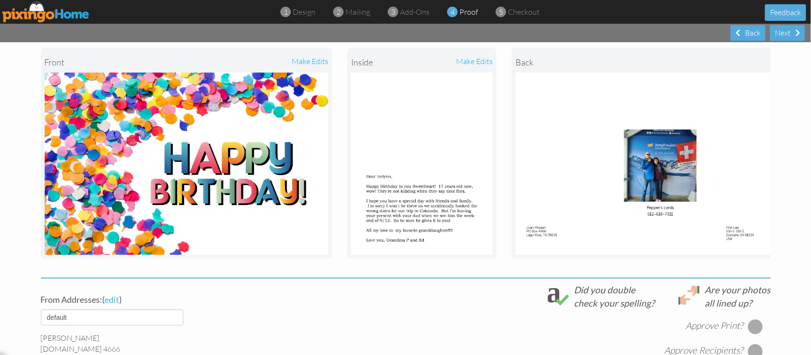
click at [468, 59] on div "make edits" at bounding box center [457, 62] width 71 height 21
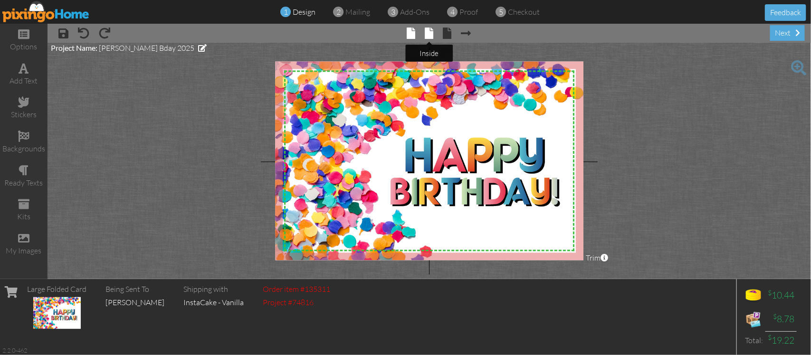
click at [428, 30] on span at bounding box center [429, 33] width 9 height 11
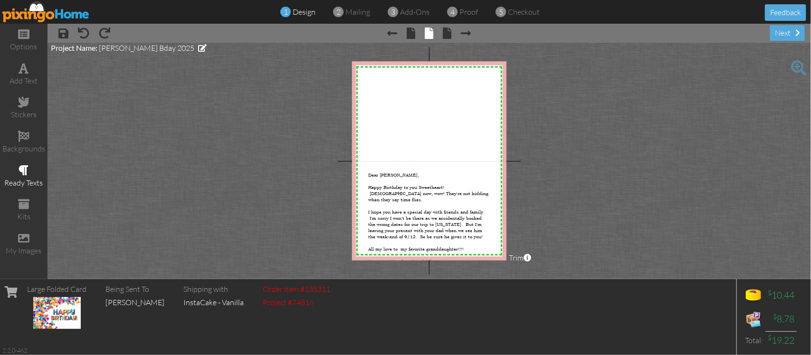
click at [24, 160] on div "ready texts" at bounding box center [23, 176] width 47 height 33
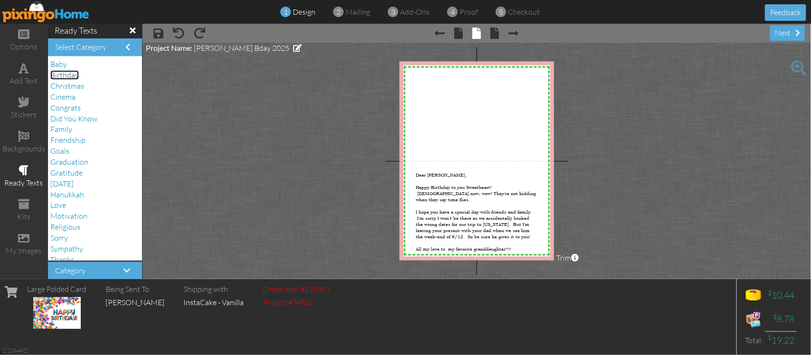
click at [69, 74] on span "Birthday" at bounding box center [64, 74] width 28 height 9
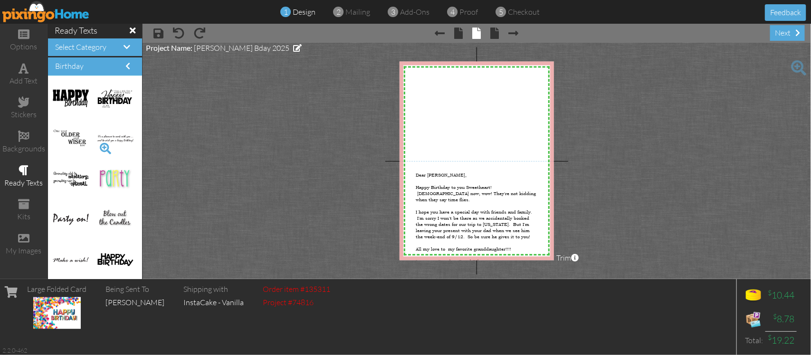
click at [97, 146] on span at bounding box center [105, 149] width 16 height 16
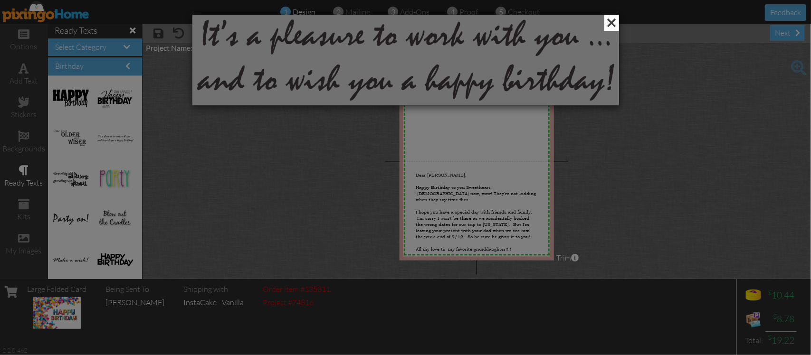
click at [609, 20] on span at bounding box center [611, 23] width 15 height 16
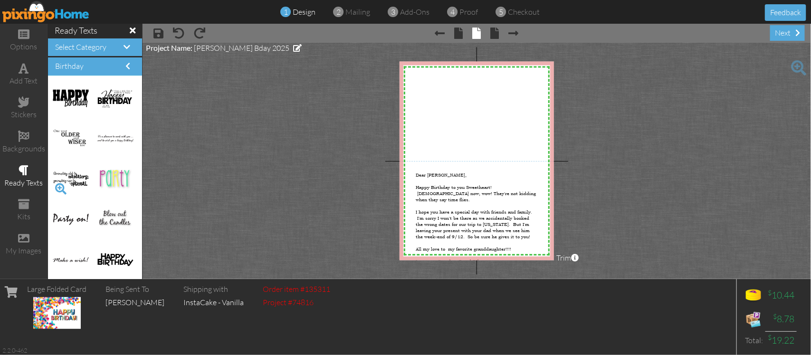
click at [57, 186] on span at bounding box center [61, 189] width 16 height 16
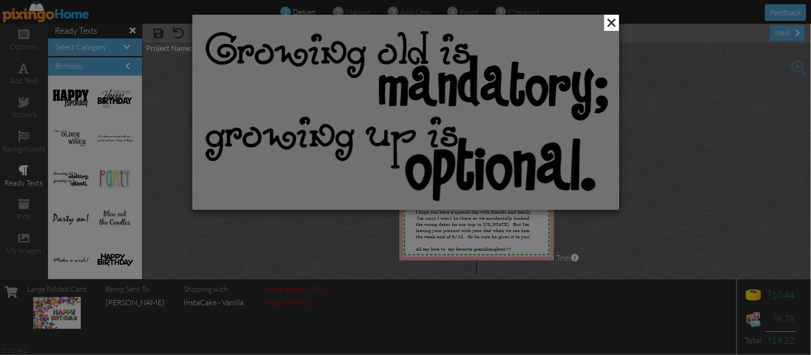
click at [611, 17] on span at bounding box center [611, 23] width 15 height 16
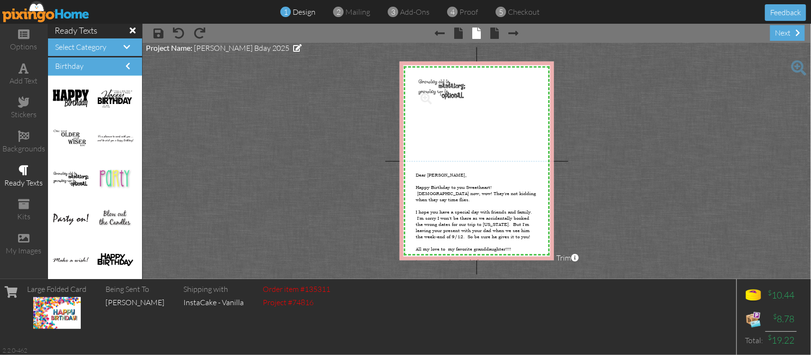
drag, startPoint x: 58, startPoint y: 177, endPoint x: 421, endPoint y: 85, distance: 374.3
drag, startPoint x: 431, startPoint y: 81, endPoint x: 429, endPoint y: 87, distance: 6.2
click at [429, 87] on img at bounding box center [432, 85] width 38 height 18
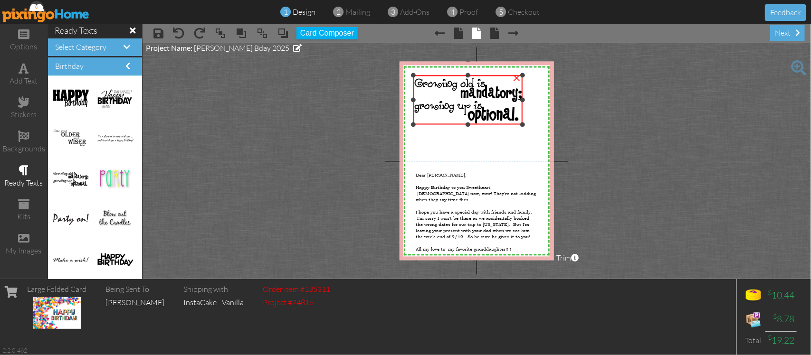
drag, startPoint x: 450, startPoint y: 92, endPoint x: 474, endPoint y: 123, distance: 39.7
click at [474, 123] on div "×" at bounding box center [467, 100] width 109 height 49
click at [27, 66] on span at bounding box center [24, 68] width 10 height 11
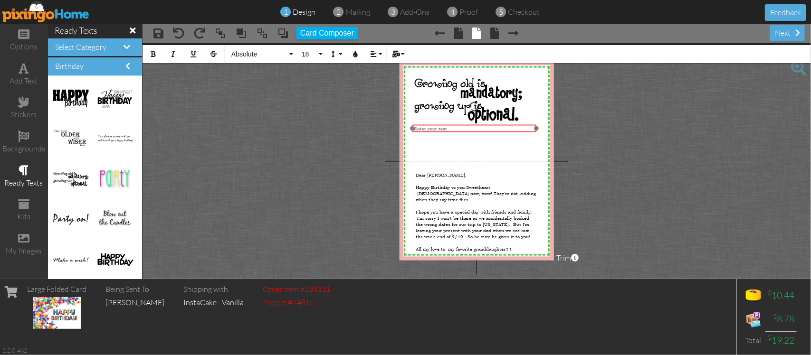
drag, startPoint x: 512, startPoint y: 81, endPoint x: 510, endPoint y: 124, distance: 43.3
click at [510, 124] on div "​ Enter your text ​" at bounding box center [474, 128] width 124 height 9
click at [458, 126] on div "Enter your text" at bounding box center [475, 129] width 122 height 6
click at [529, 127] on span "Your dad will probably kill me for telling you that this is sort of my motto!!!!" at bounding box center [472, 132] width 117 height 12
click at [21, 100] on span at bounding box center [23, 101] width 11 height 11
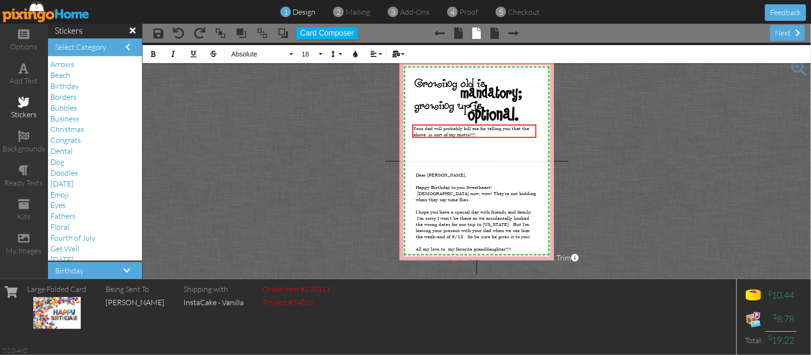
scroll to position [59, 0]
click at [71, 224] on span "Hearts" at bounding box center [61, 221] width 22 height 9
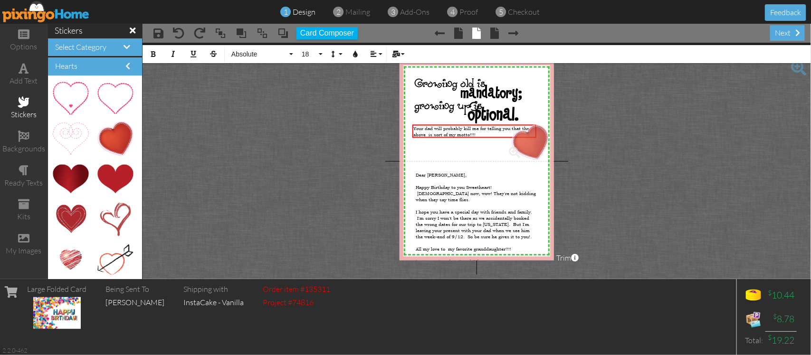
drag, startPoint x: 108, startPoint y: 137, endPoint x: 526, endPoint y: 140, distance: 417.9
drag, startPoint x: 66, startPoint y: 255, endPoint x: 461, endPoint y: 160, distance: 406.1
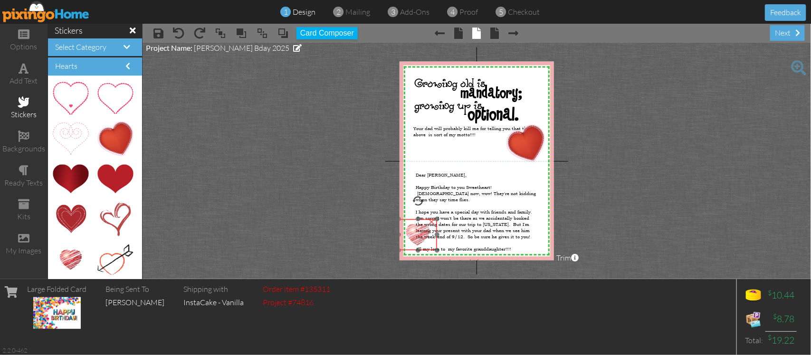
drag, startPoint x: 472, startPoint y: 167, endPoint x: 420, endPoint y: 236, distance: 86.8
click at [423, 236] on img at bounding box center [417, 234] width 38 height 31
drag, startPoint x: 421, startPoint y: 234, endPoint x: 435, endPoint y: 234, distance: 14.2
click at [435, 234] on img at bounding box center [433, 235] width 38 height 31
click at [435, 233] on img at bounding box center [432, 233] width 38 height 31
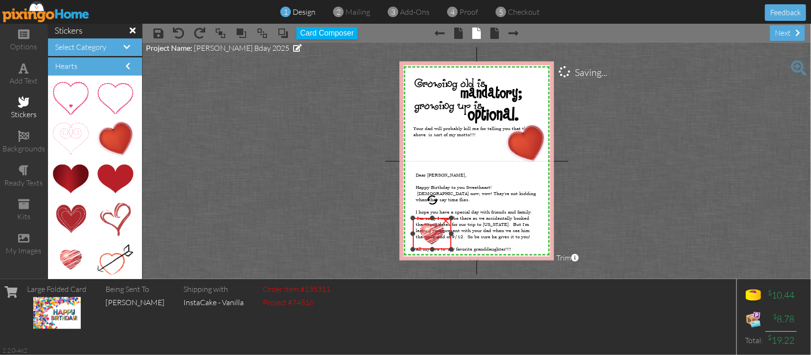
click at [435, 233] on img at bounding box center [432, 233] width 38 height 31
click at [283, 29] on span at bounding box center [282, 33] width 11 height 14
click at [283, 32] on span at bounding box center [282, 33] width 11 height 14
click at [438, 233] on img at bounding box center [432, 233] width 38 height 31
click at [281, 28] on span at bounding box center [282, 33] width 11 height 14
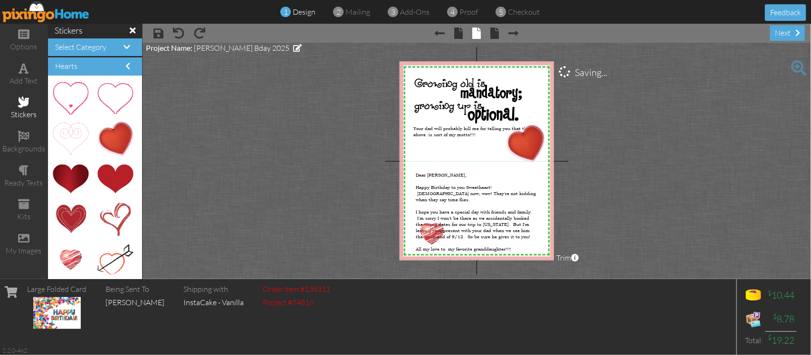
click at [397, 257] on project-studio-wrapper "X X X X X X X X X X X X X X X X X X X X X X X X X X X X X X X X X X X X X X X X…" at bounding box center [476, 161] width 668 height 236
drag, startPoint x: 435, startPoint y: 238, endPoint x: 453, endPoint y: 243, distance: 19.1
click at [453, 243] on img at bounding box center [450, 238] width 38 height 31
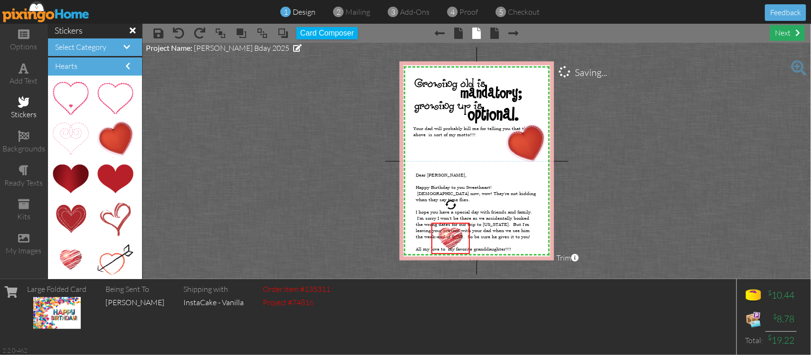
click at [787, 28] on div "next" at bounding box center [787, 33] width 35 height 16
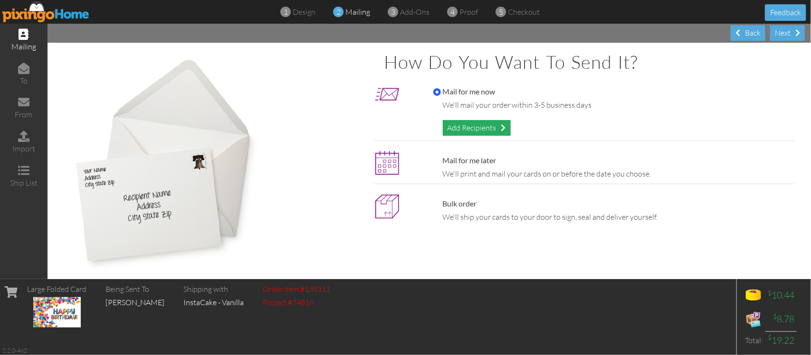
click at [485, 124] on div "Add Recipients" at bounding box center [477, 128] width 68 height 16
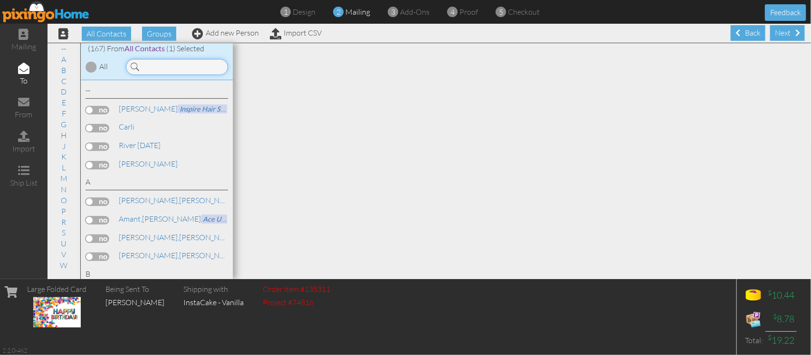
click at [160, 63] on input at bounding box center [177, 67] width 102 height 16
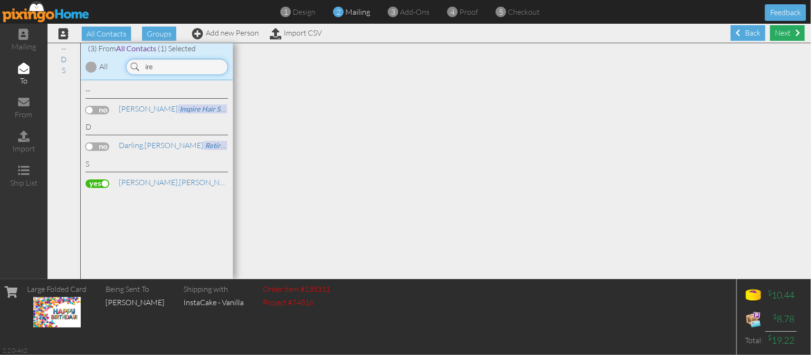
type input "ire"
click at [776, 29] on div "Next" at bounding box center [787, 33] width 35 height 16
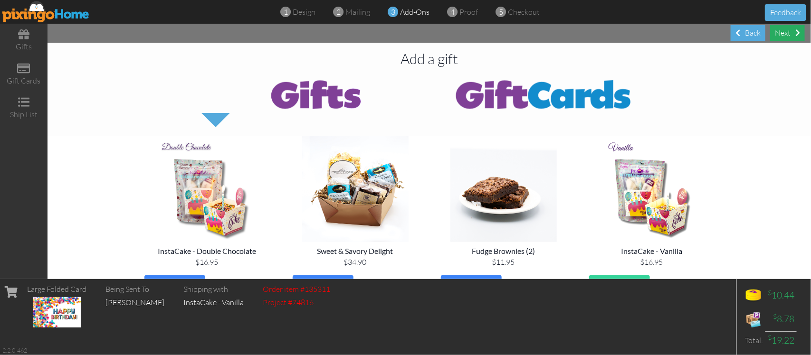
click at [779, 29] on div "Next" at bounding box center [787, 33] width 35 height 16
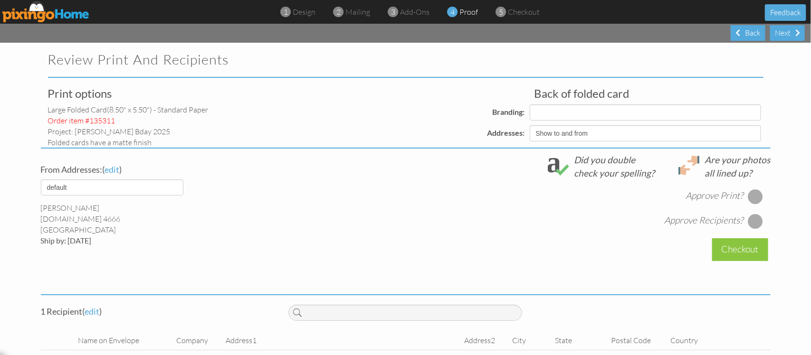
select select "object:1959"
select select "object:1960"
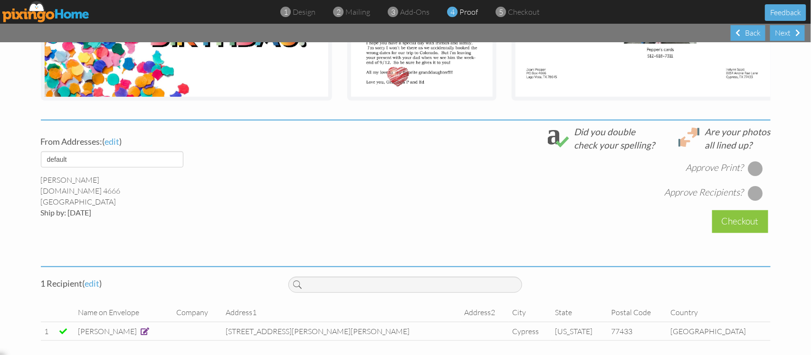
scroll to position [290, 0]
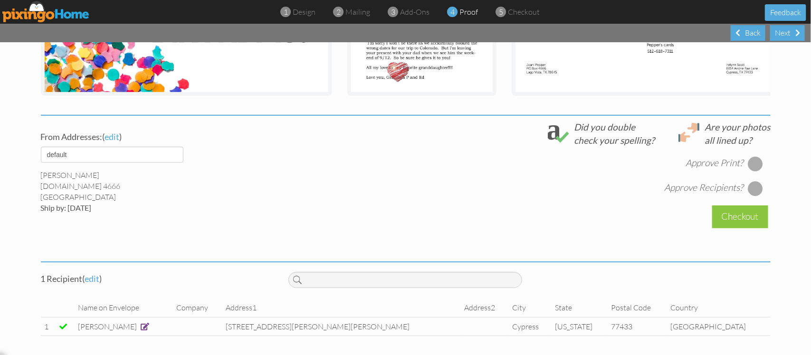
click at [753, 166] on div at bounding box center [754, 163] width 15 height 15
click at [747, 186] on div at bounding box center [754, 188] width 15 height 15
click at [737, 215] on div "Checkout" at bounding box center [740, 217] width 56 height 22
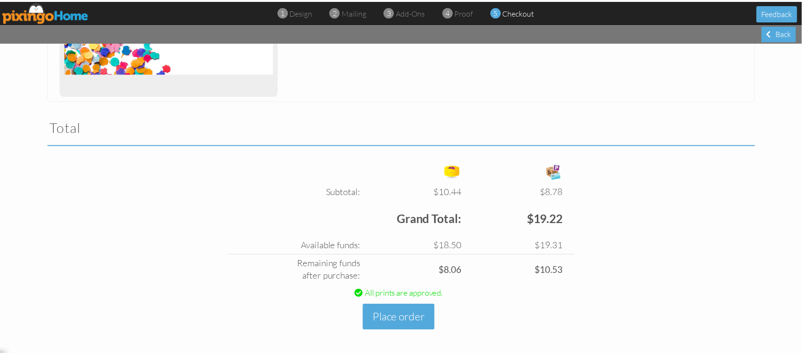
scroll to position [247, 0]
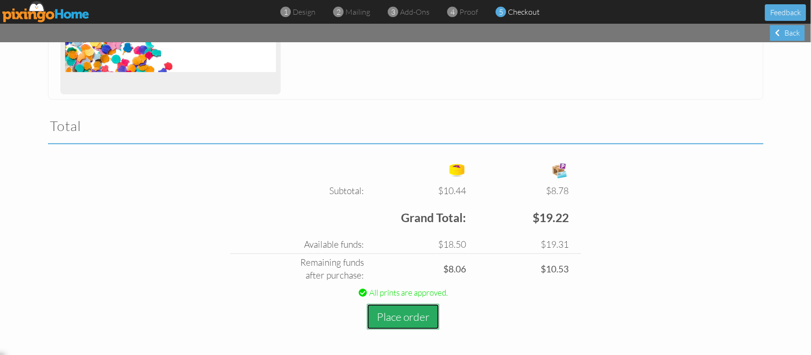
click at [407, 314] on button "Place order" at bounding box center [403, 317] width 73 height 26
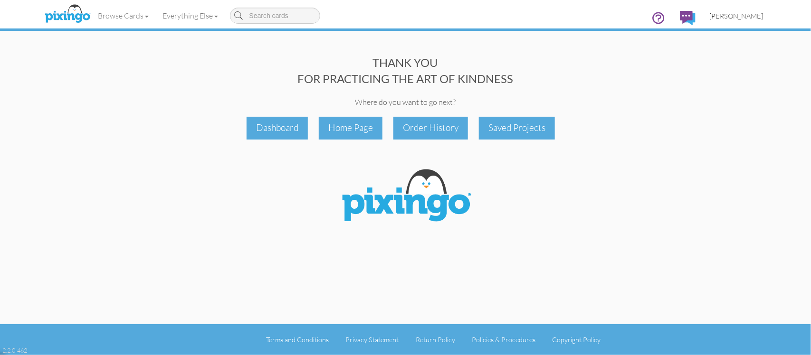
click at [741, 14] on span "[PERSON_NAME]" at bounding box center [736, 16] width 54 height 8
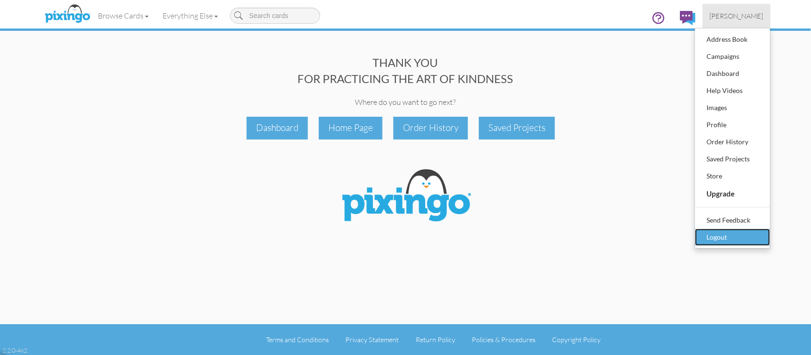
click at [722, 237] on div "Logout" at bounding box center [732, 237] width 56 height 14
